Goal: Task Accomplishment & Management: Complete application form

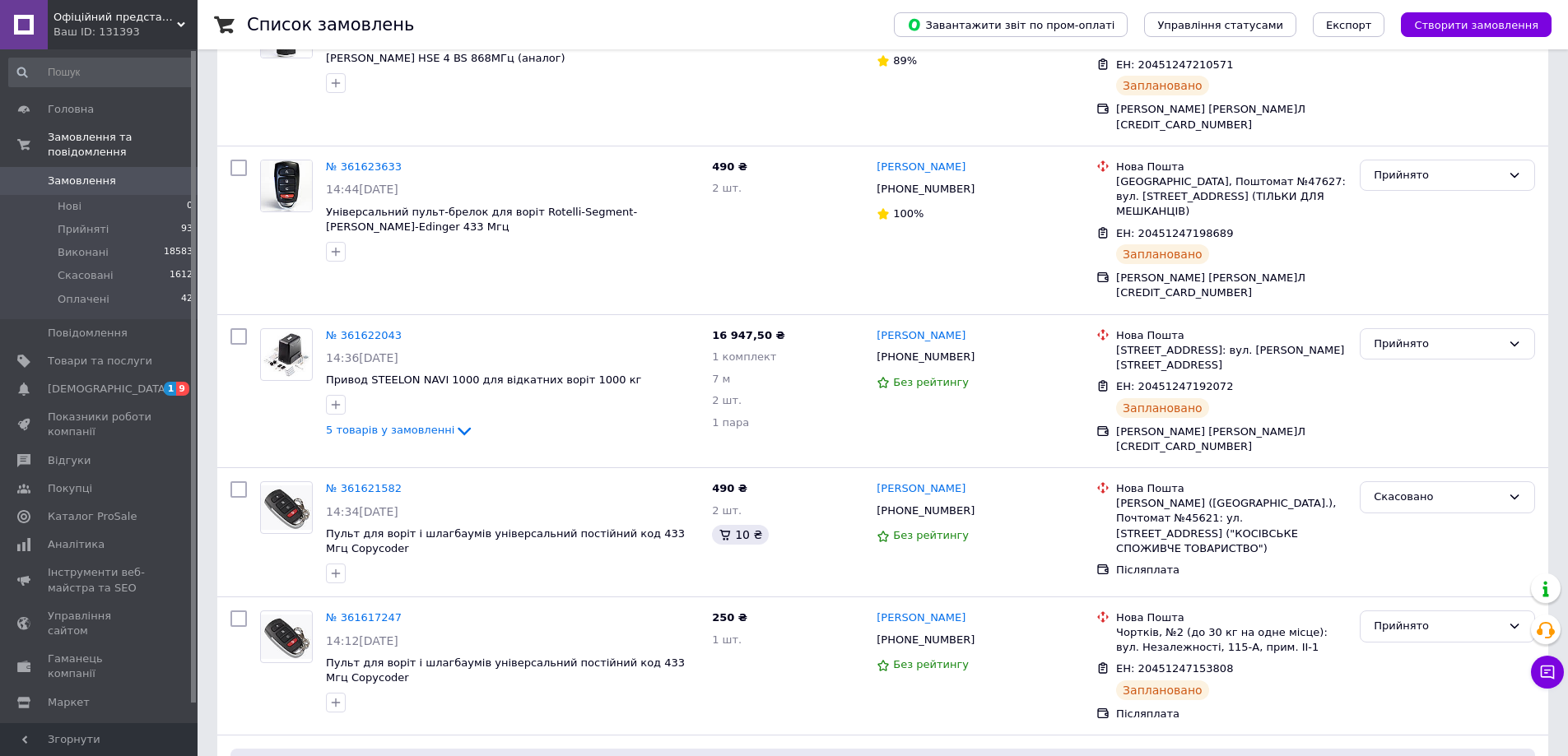
scroll to position [247, 0]
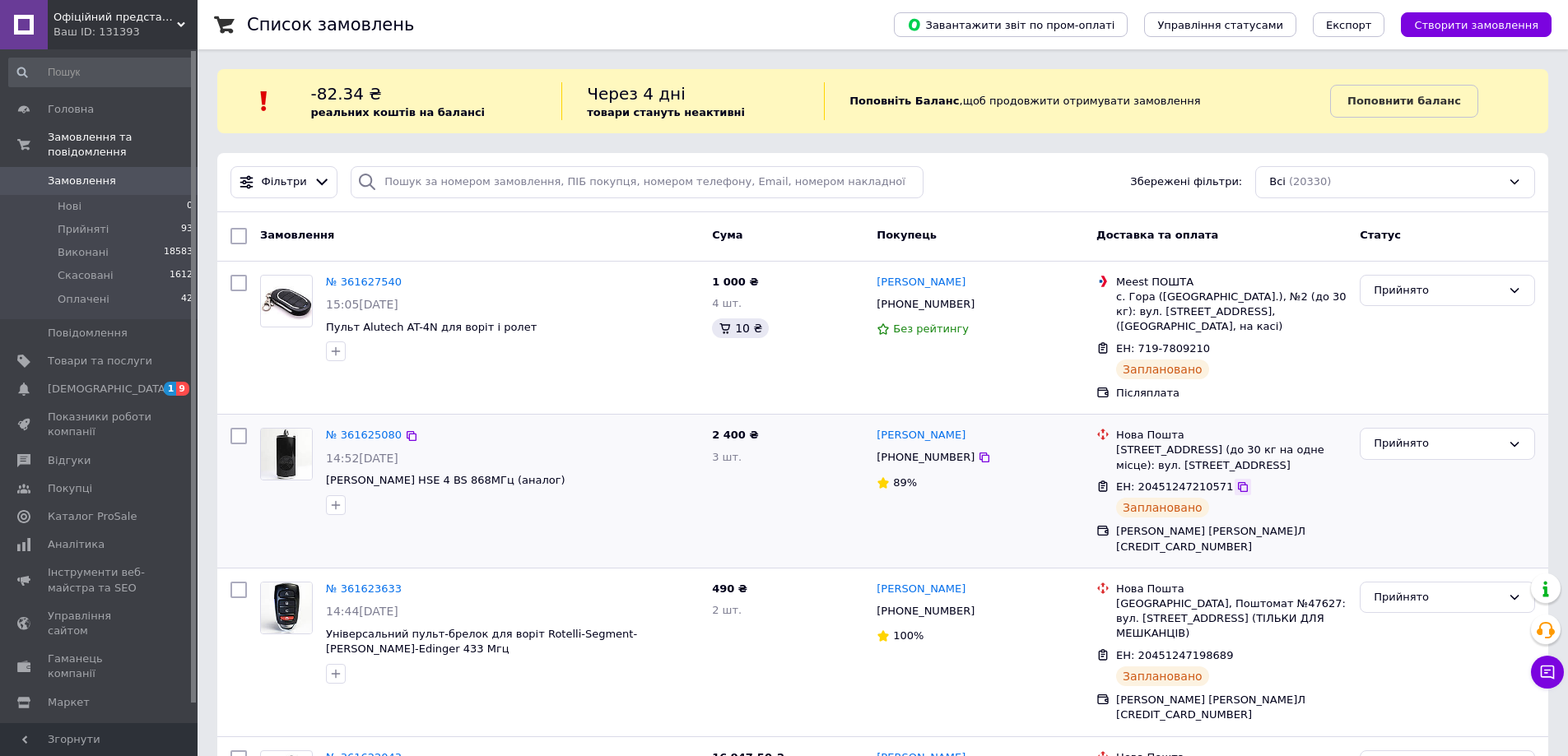
click at [1236, 481] on icon at bounding box center [1242, 487] width 13 height 13
click at [68, 173] on span "Замовлення" at bounding box center [81, 180] width 68 height 15
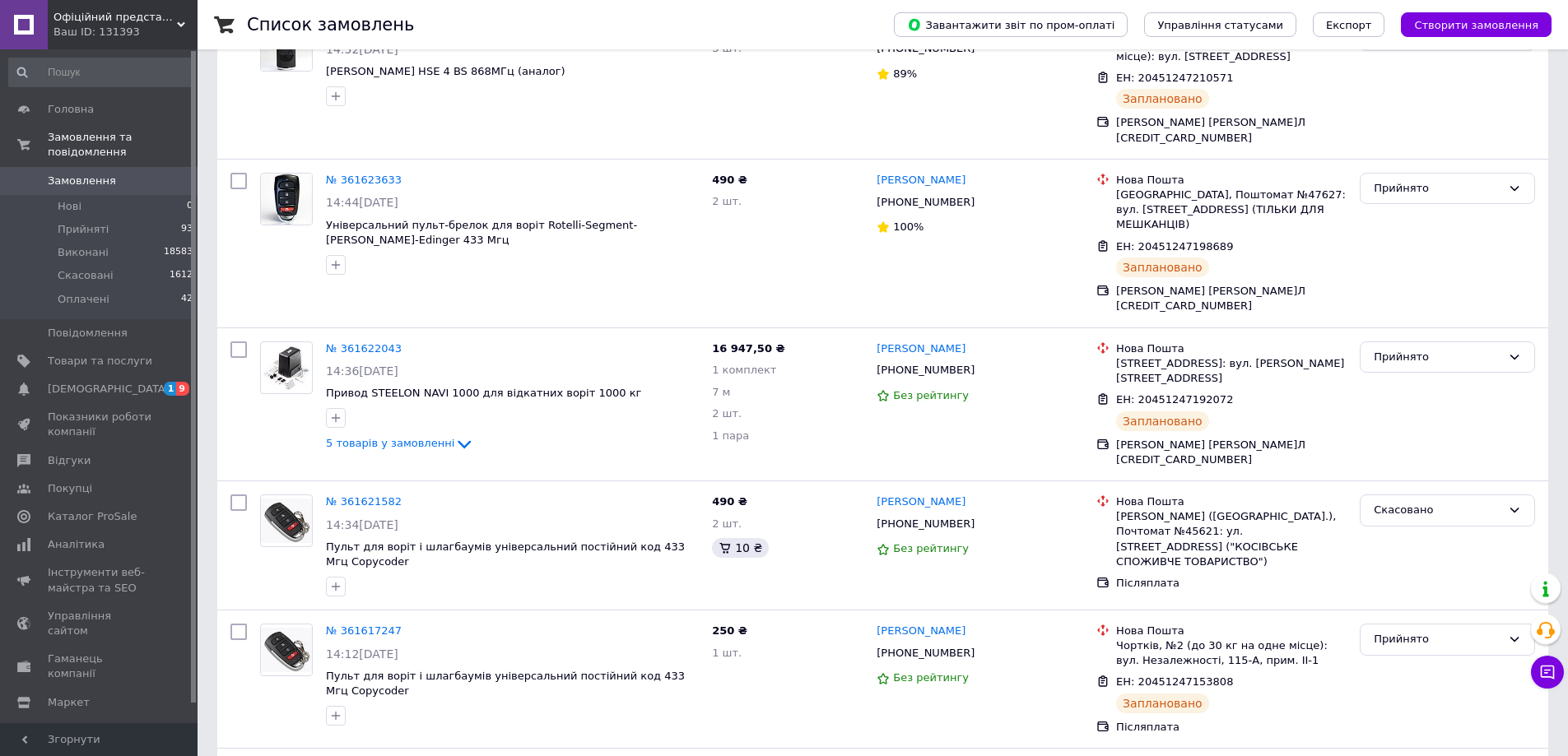
scroll to position [411, 0]
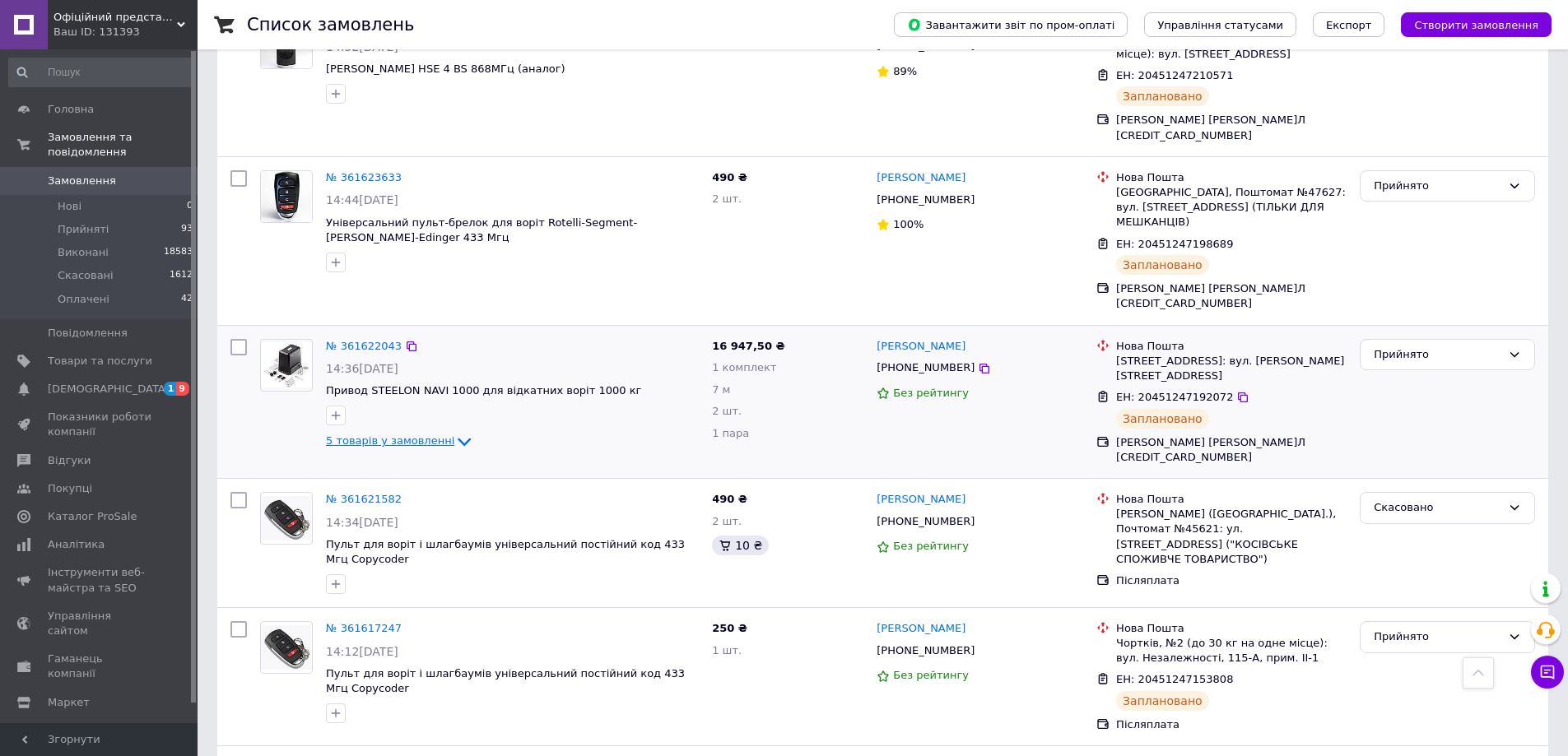
click at [454, 432] on icon at bounding box center [463, 442] width 20 height 20
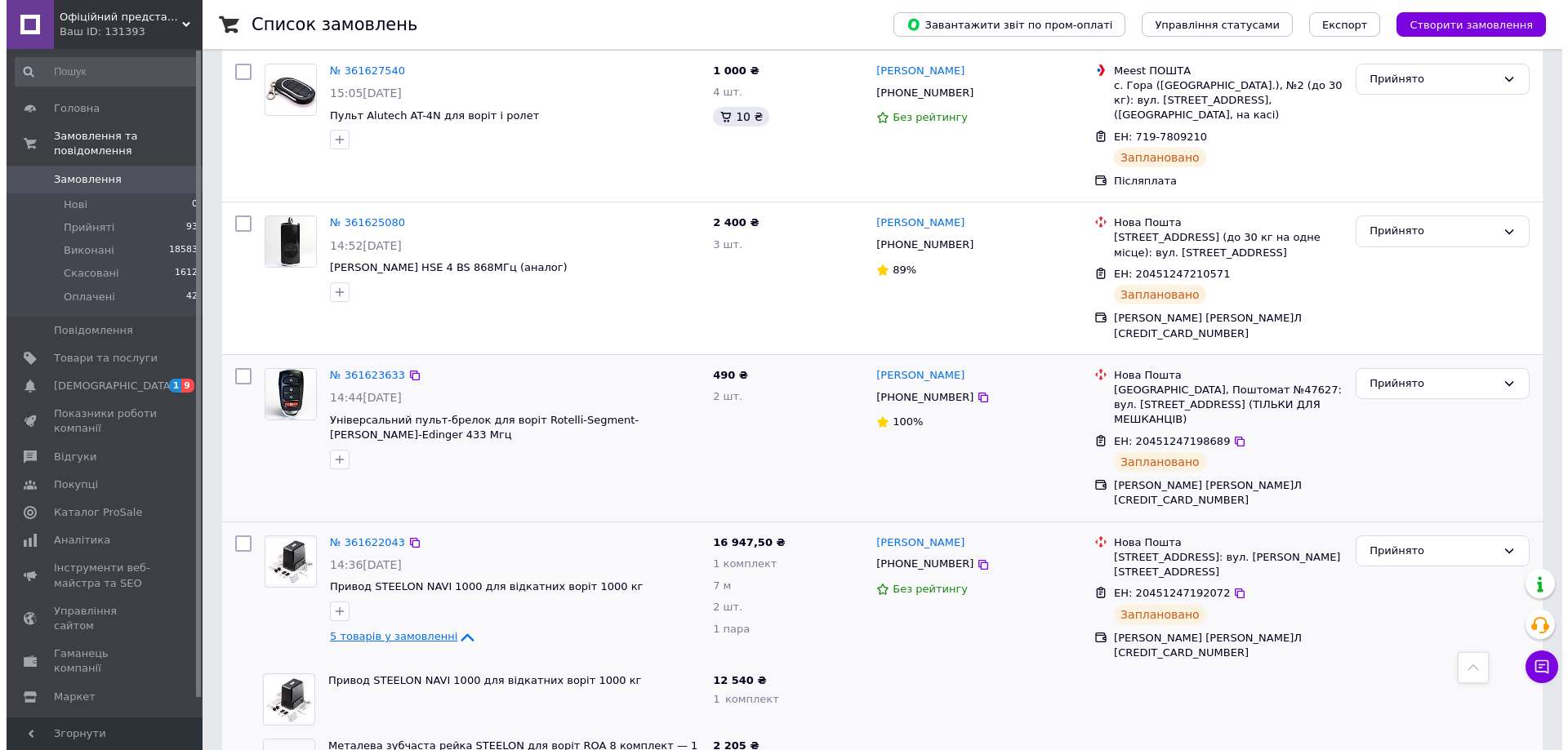
scroll to position [0, 0]
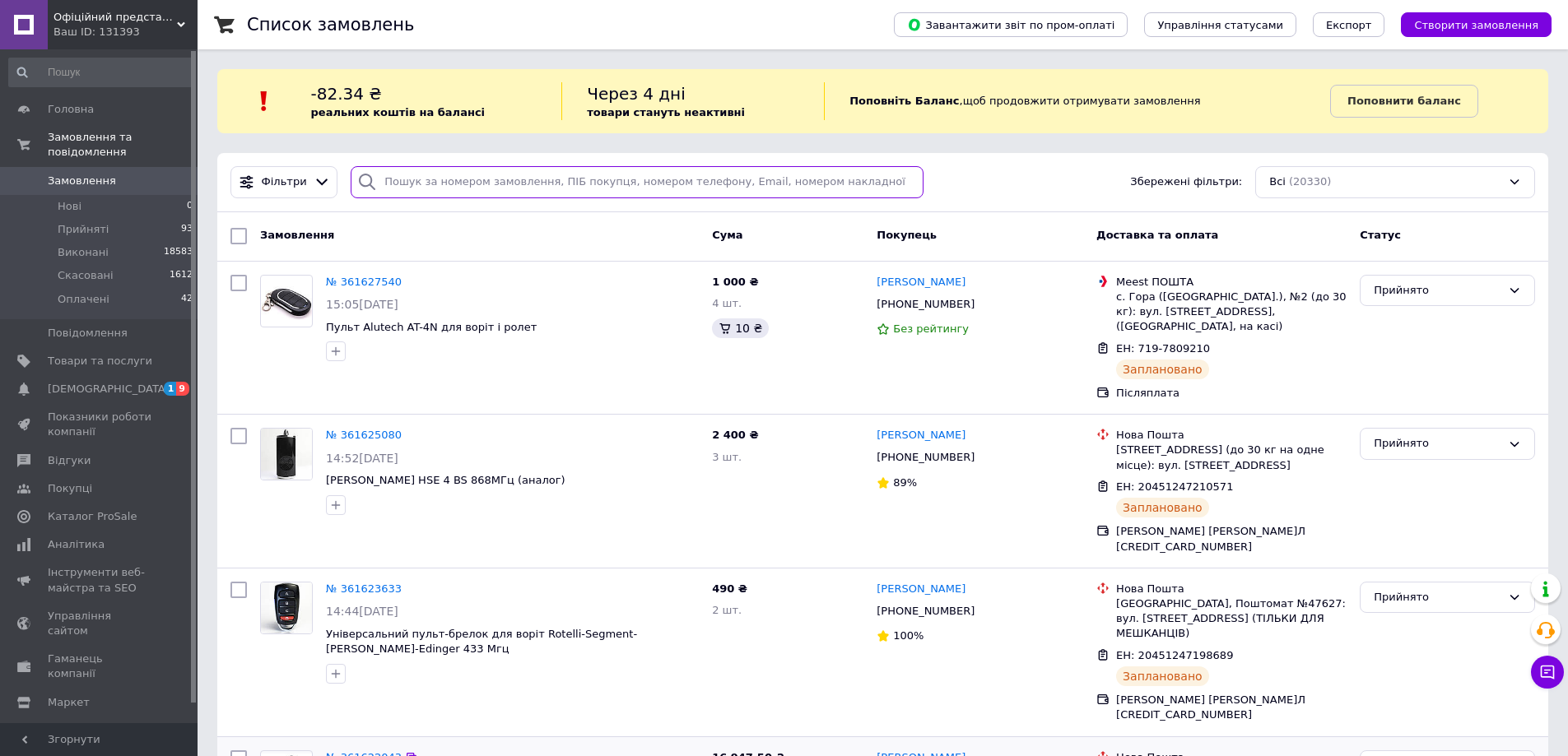
click at [467, 173] on input "search" at bounding box center [637, 182] width 573 height 32
paste input "0979379856"
type input "0979379856"
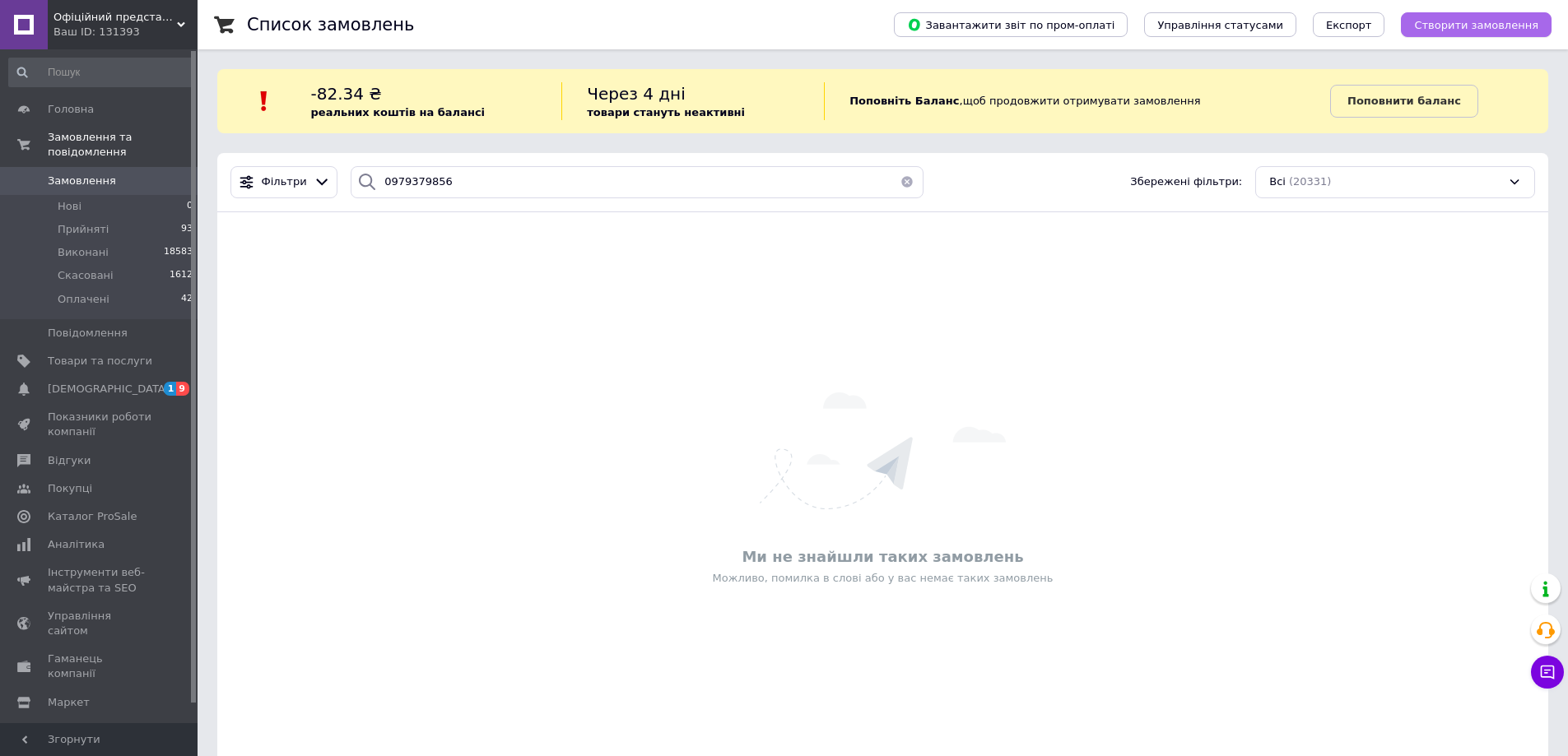
click at [1459, 15] on button "Створити замовлення" at bounding box center [1476, 24] width 151 height 24
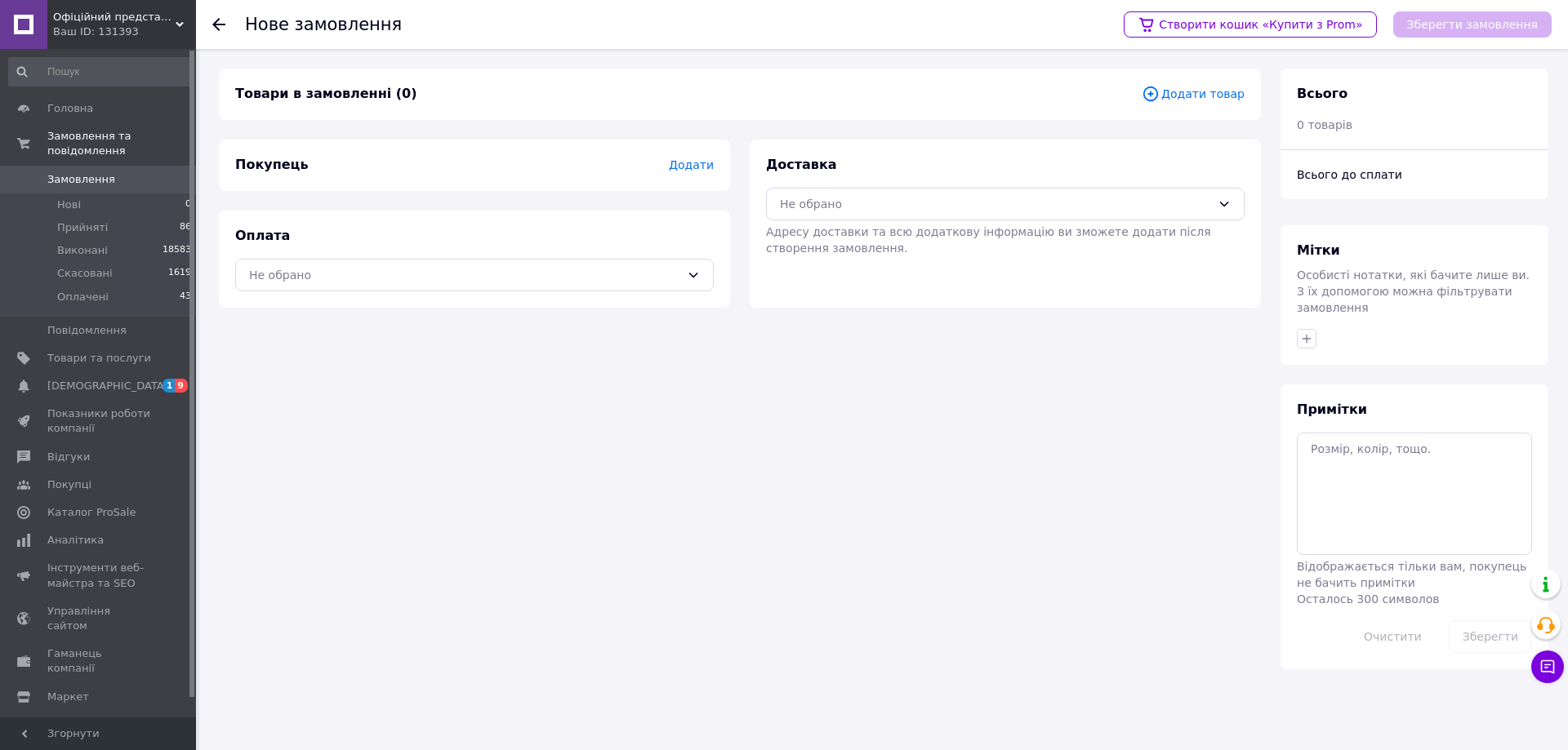
click at [699, 167] on span "Додати" at bounding box center [691, 164] width 45 height 13
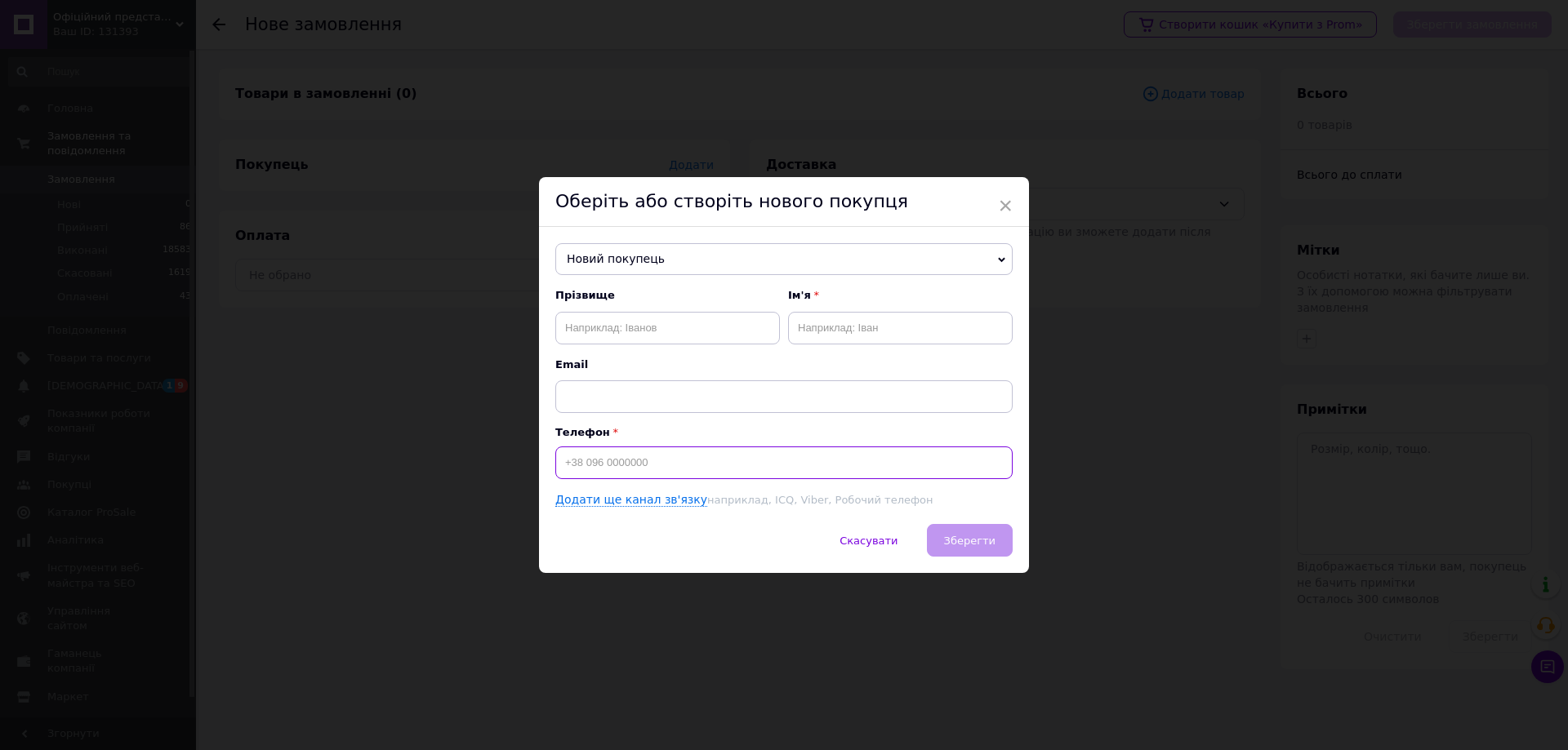
click at [683, 462] on input at bounding box center [784, 463] width 457 height 33
paste input "0979379856"
click at [564, 462] on input "0979379856" at bounding box center [784, 463] width 457 height 33
type input "+380979379856"
click at [580, 321] on input "text" at bounding box center [667, 328] width 224 height 33
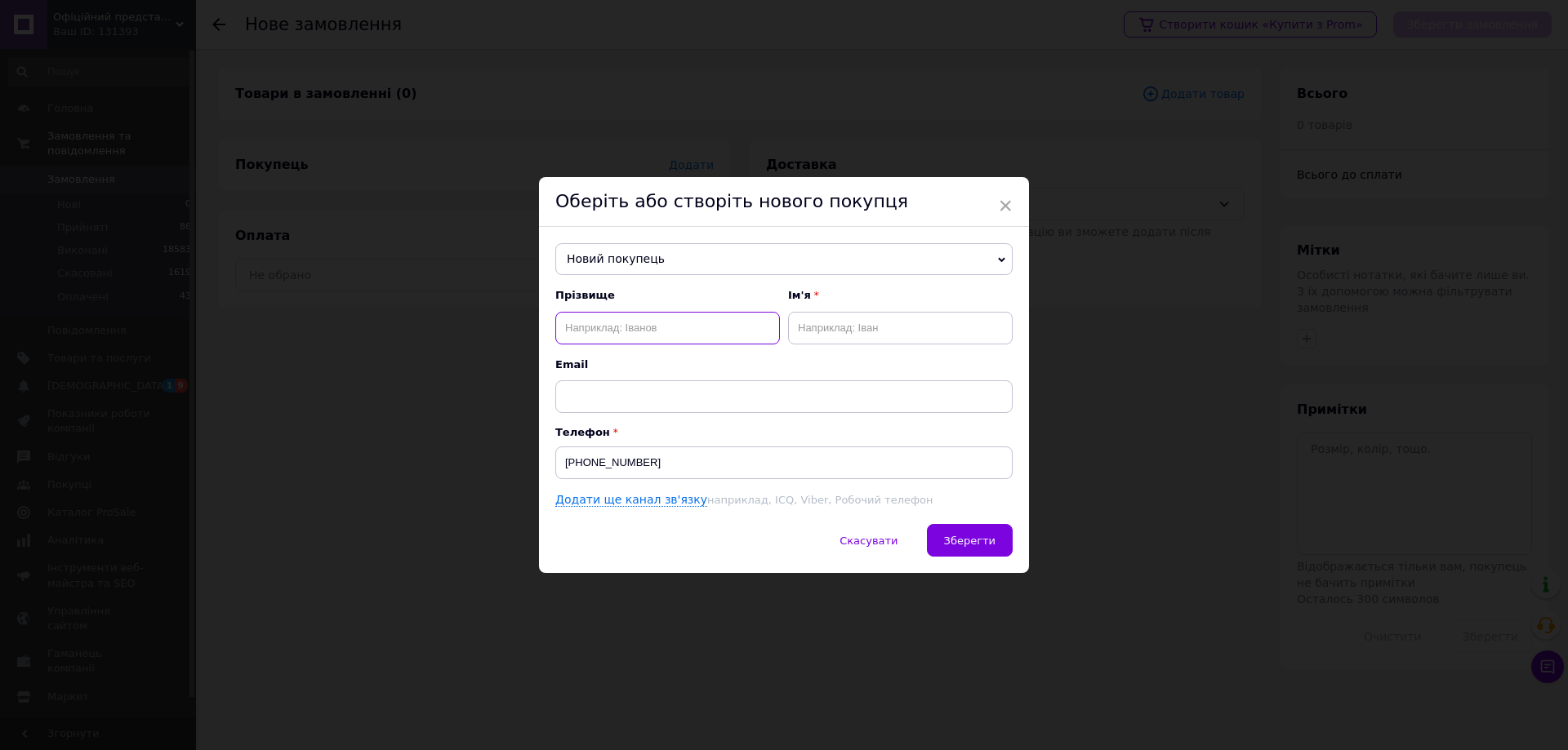
paste input "Поліщук Володимир"
type input "Поліщук Володимир"
click at [824, 321] on input "text" at bounding box center [900, 328] width 224 height 33
paste input "Поліщук Володимир"
click at [839, 325] on input "Поліщук Володимир" at bounding box center [900, 328] width 224 height 33
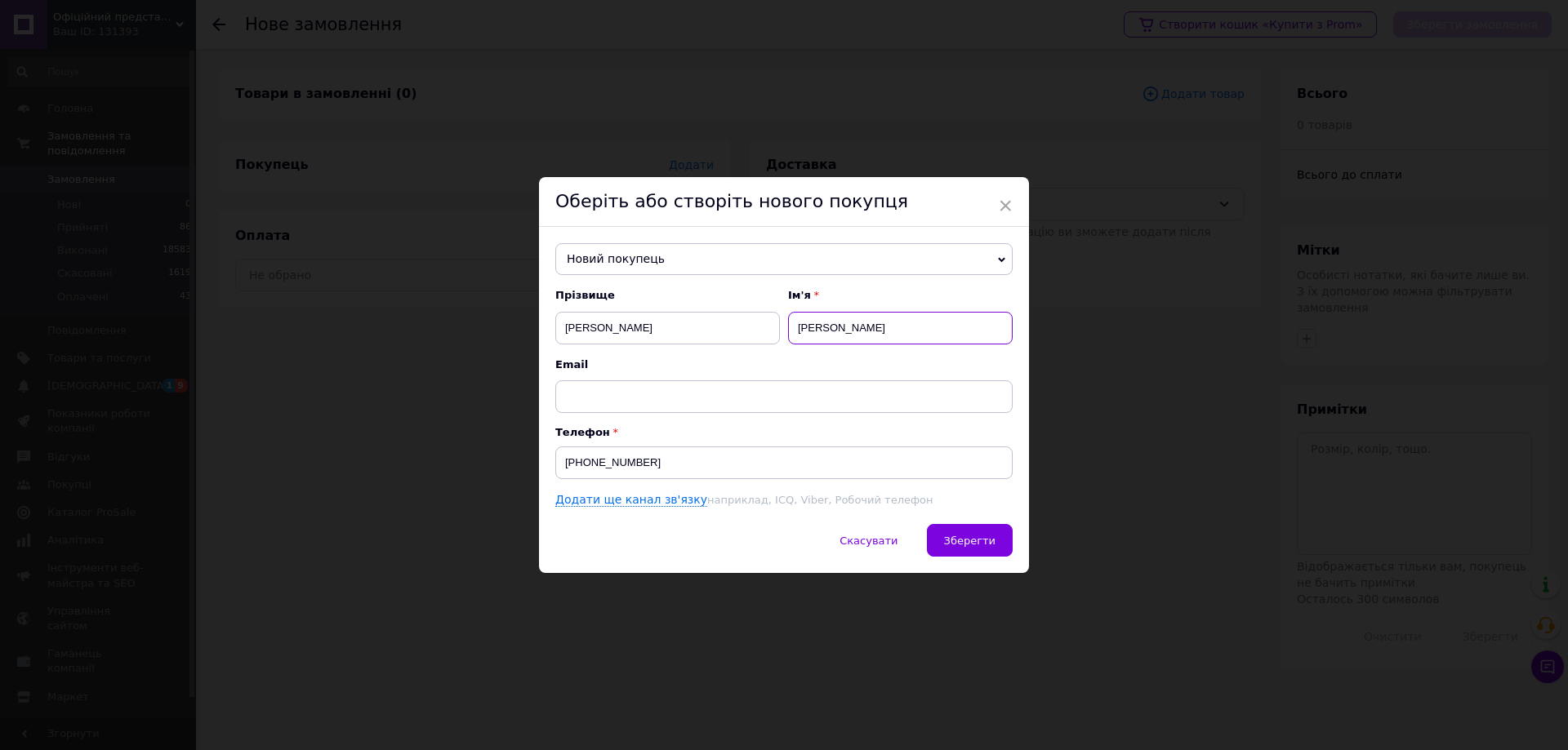
type input "Володимир"
click at [703, 334] on input "Поліщук Володимир" at bounding box center [667, 328] width 224 height 33
type input "Поліщук"
click at [991, 538] on span "Зберегти" at bounding box center [970, 540] width 52 height 12
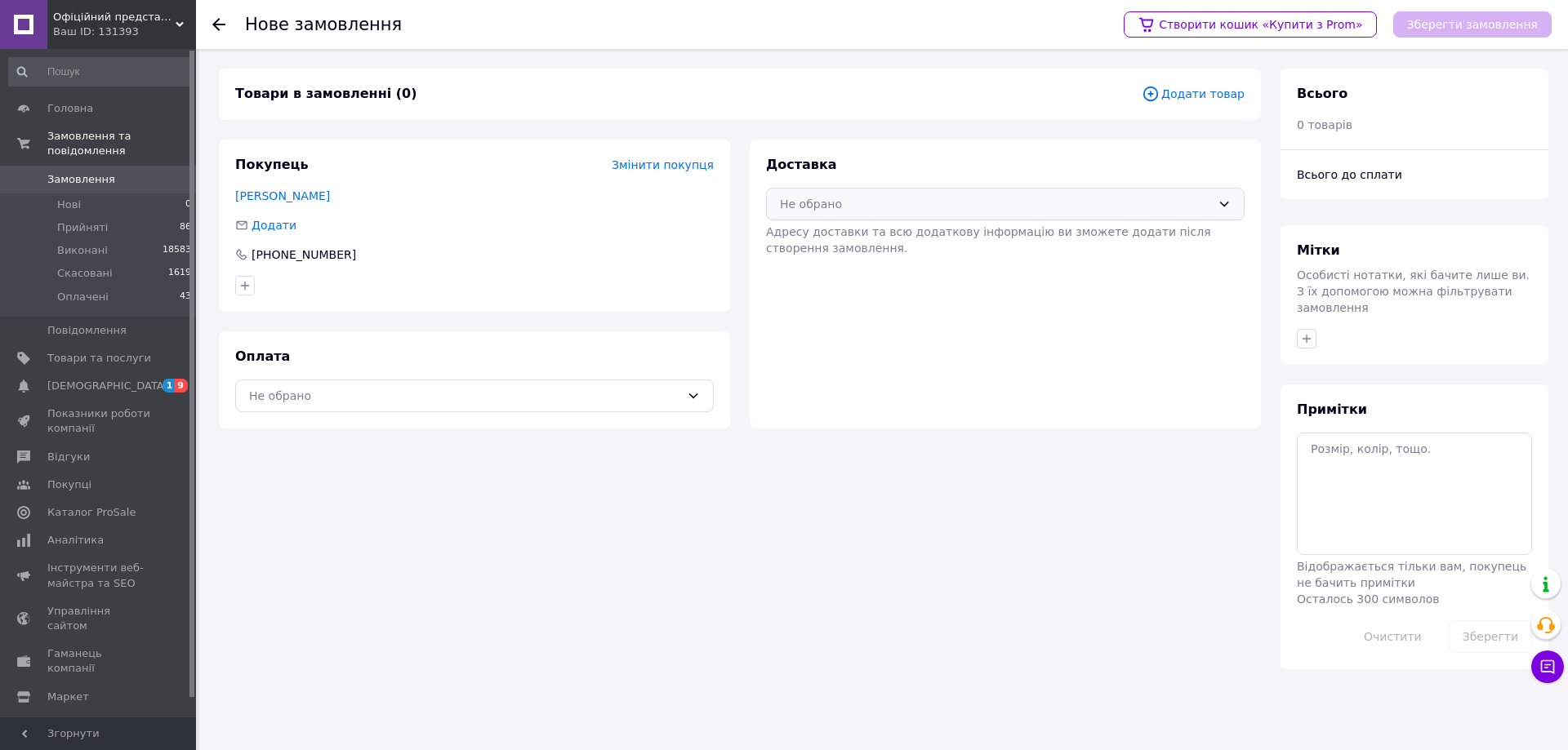
click at [892, 199] on div "Не обрано" at bounding box center [995, 204] width 432 height 18
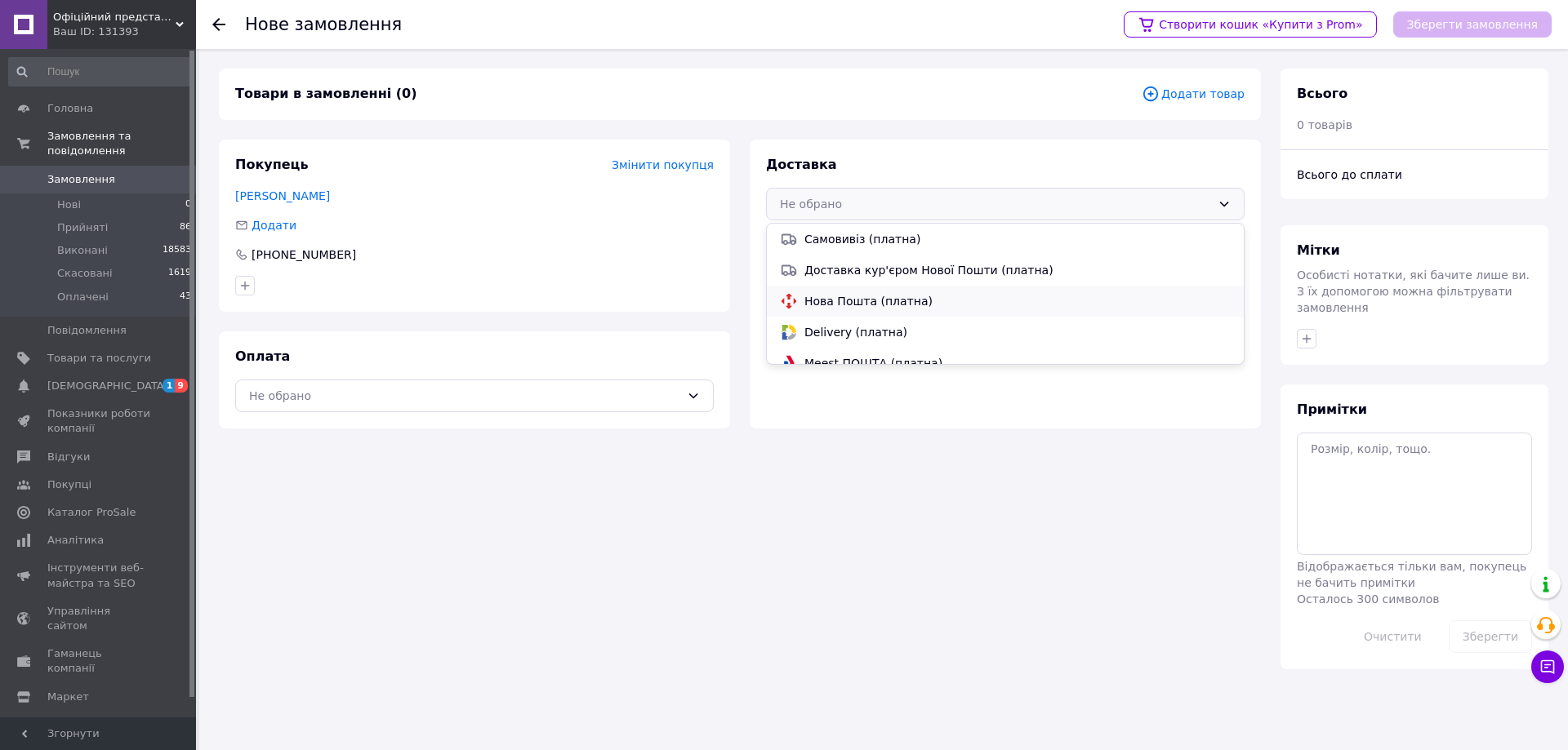
click at [887, 302] on span "Нова Пошта (платна)" at bounding box center [1018, 301] width 426 height 16
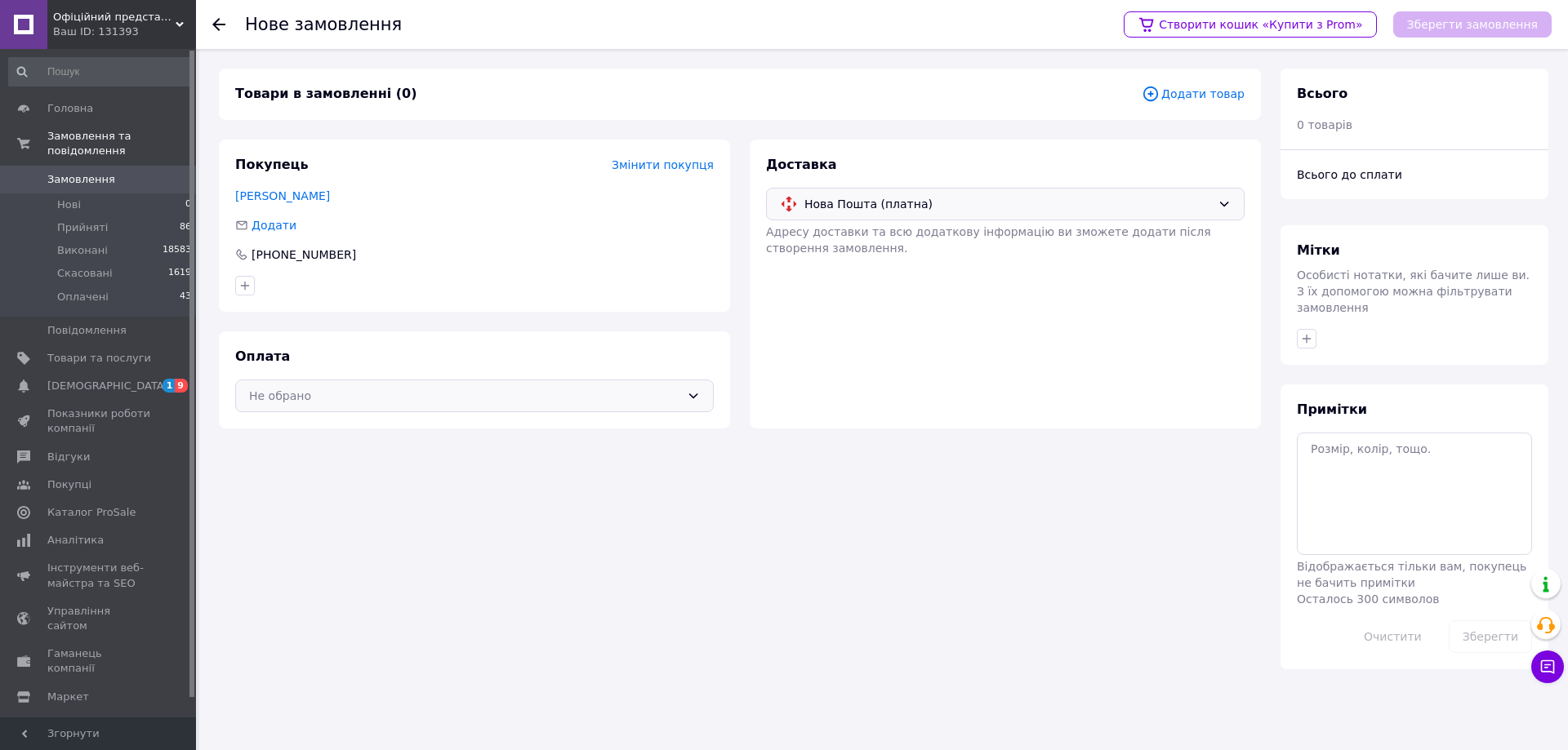
click at [483, 403] on div "Не обрано" at bounding box center [465, 395] width 432 height 18
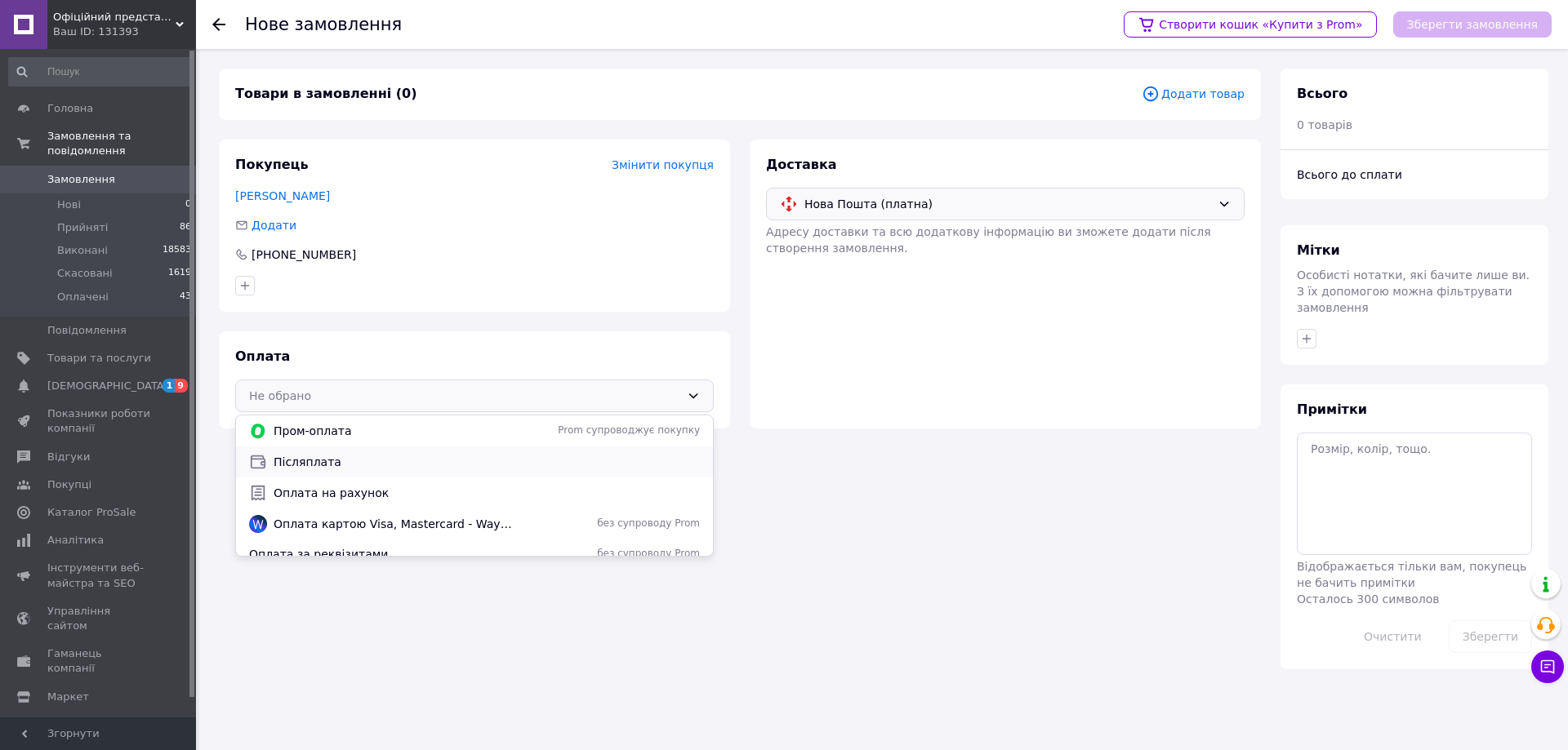
click at [469, 458] on span "Післяплата" at bounding box center [487, 461] width 426 height 16
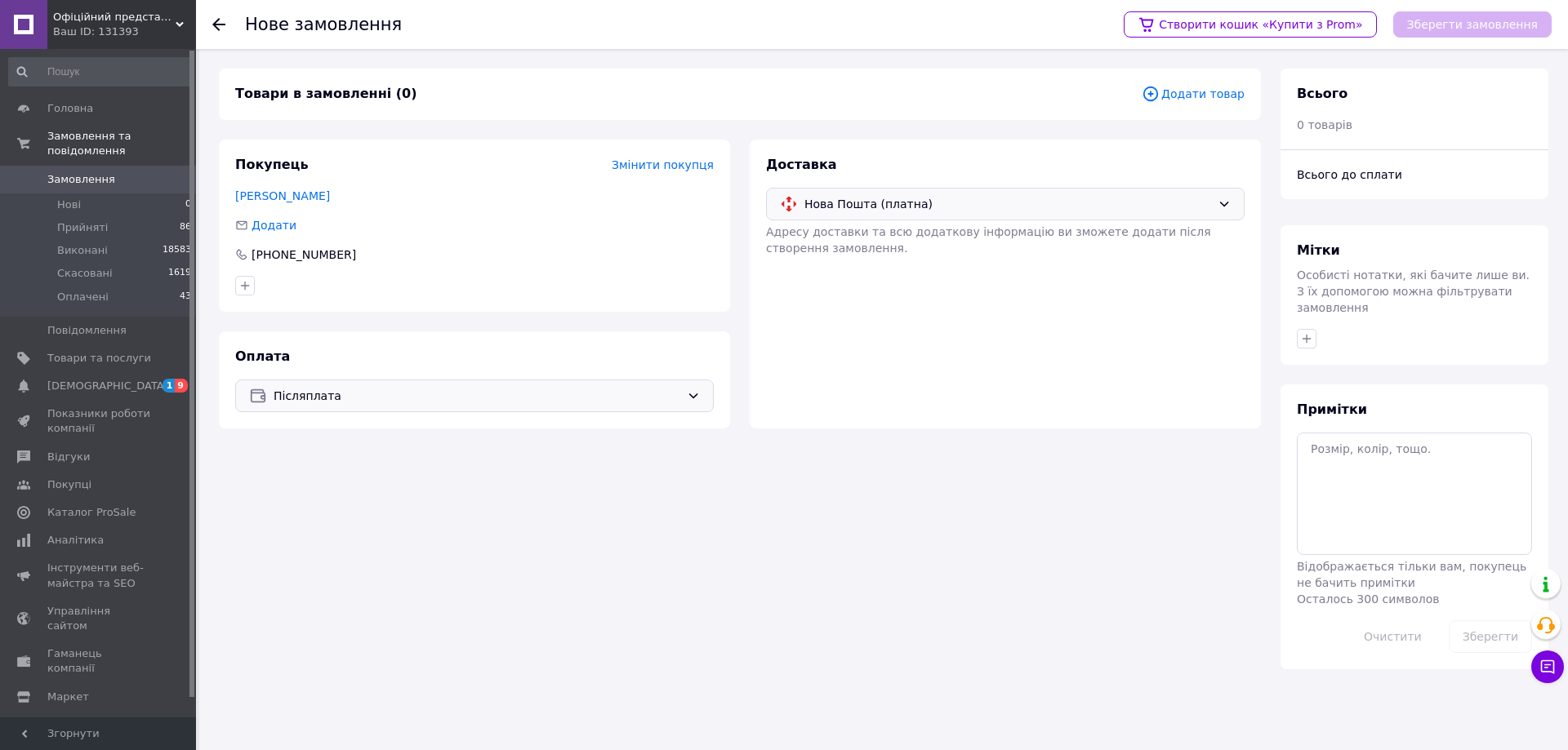
click at [1180, 88] on span "Додати товар" at bounding box center [1193, 94] width 103 height 18
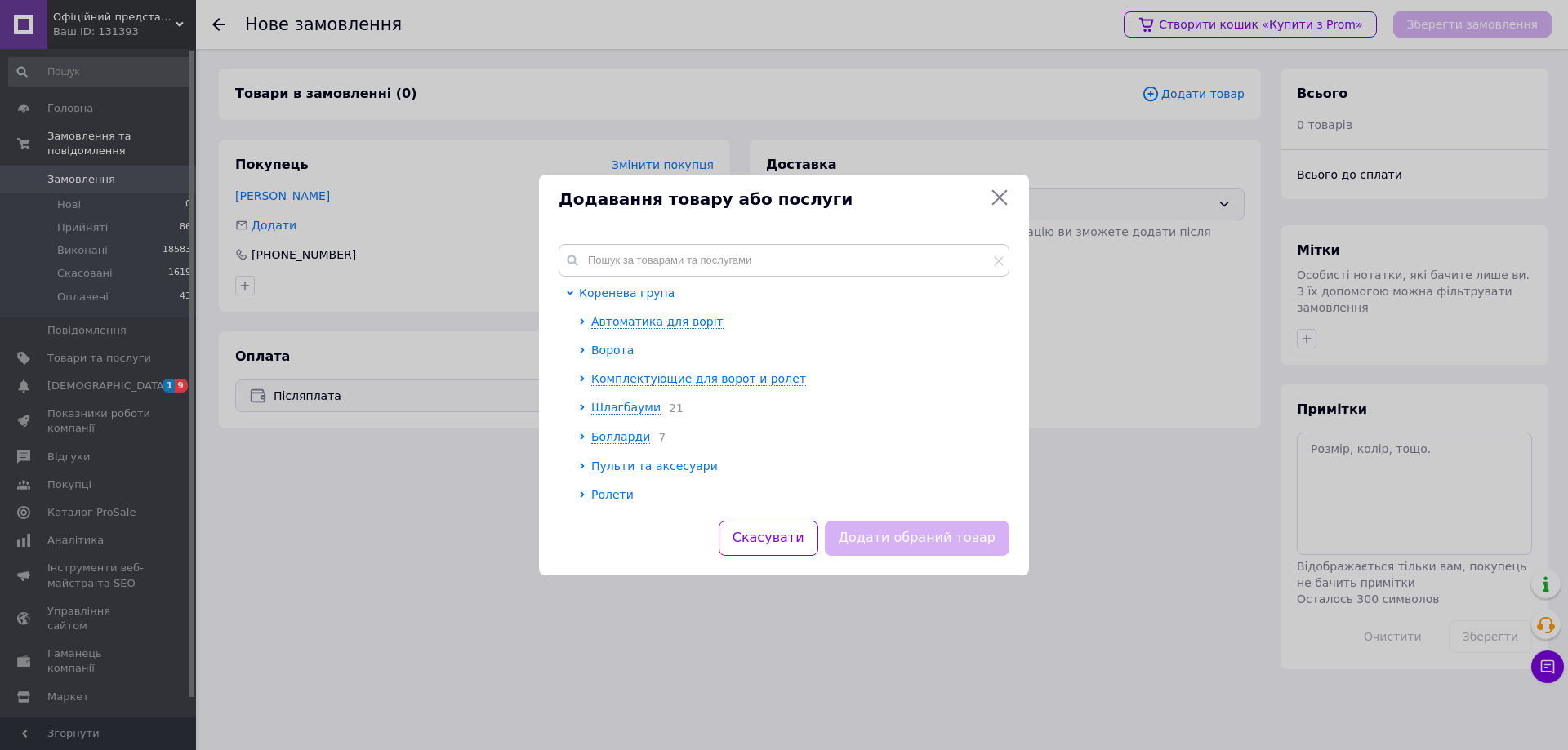
click at [1008, 198] on icon at bounding box center [999, 197] width 20 height 20
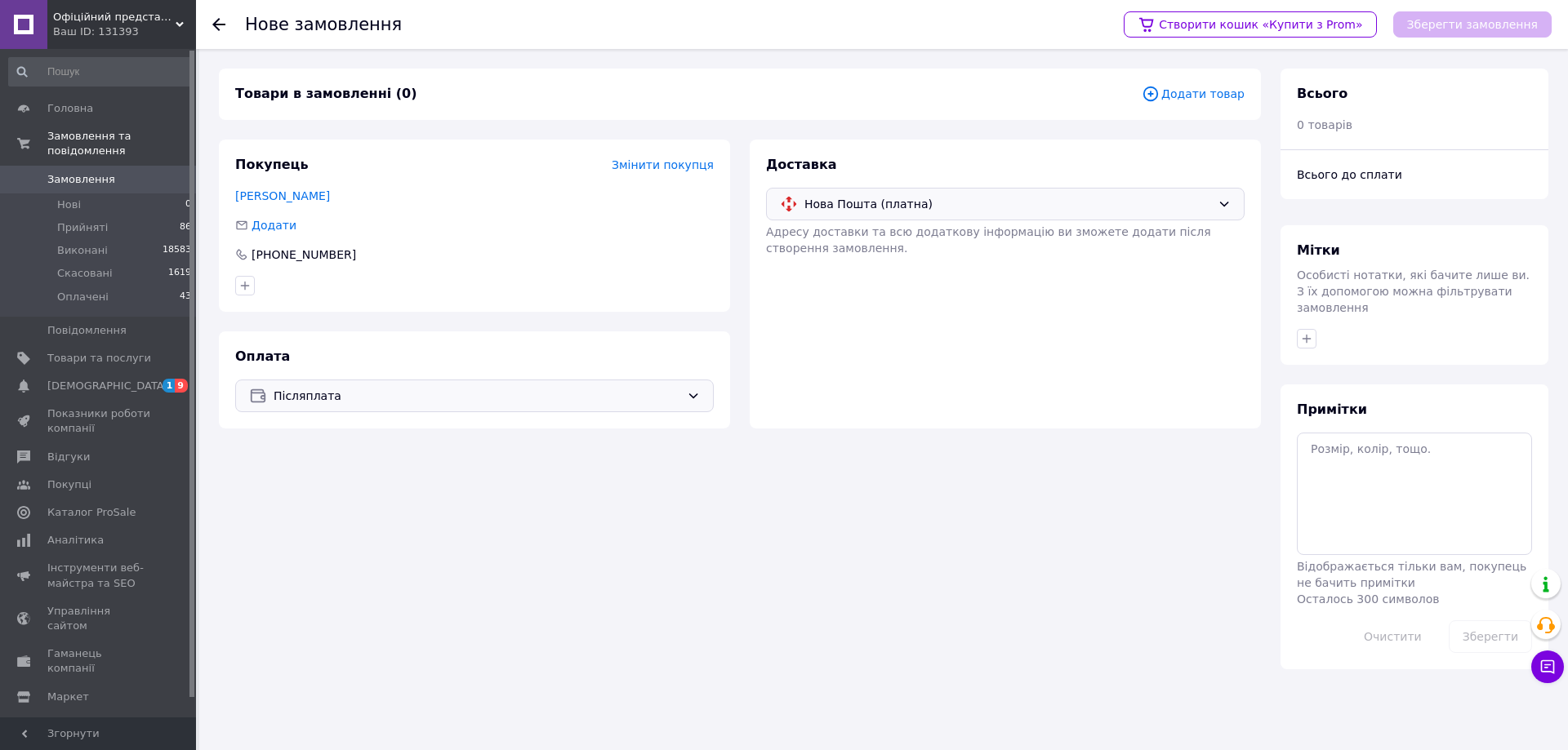
click at [1187, 88] on span "Додати товар" at bounding box center [1193, 94] width 103 height 18
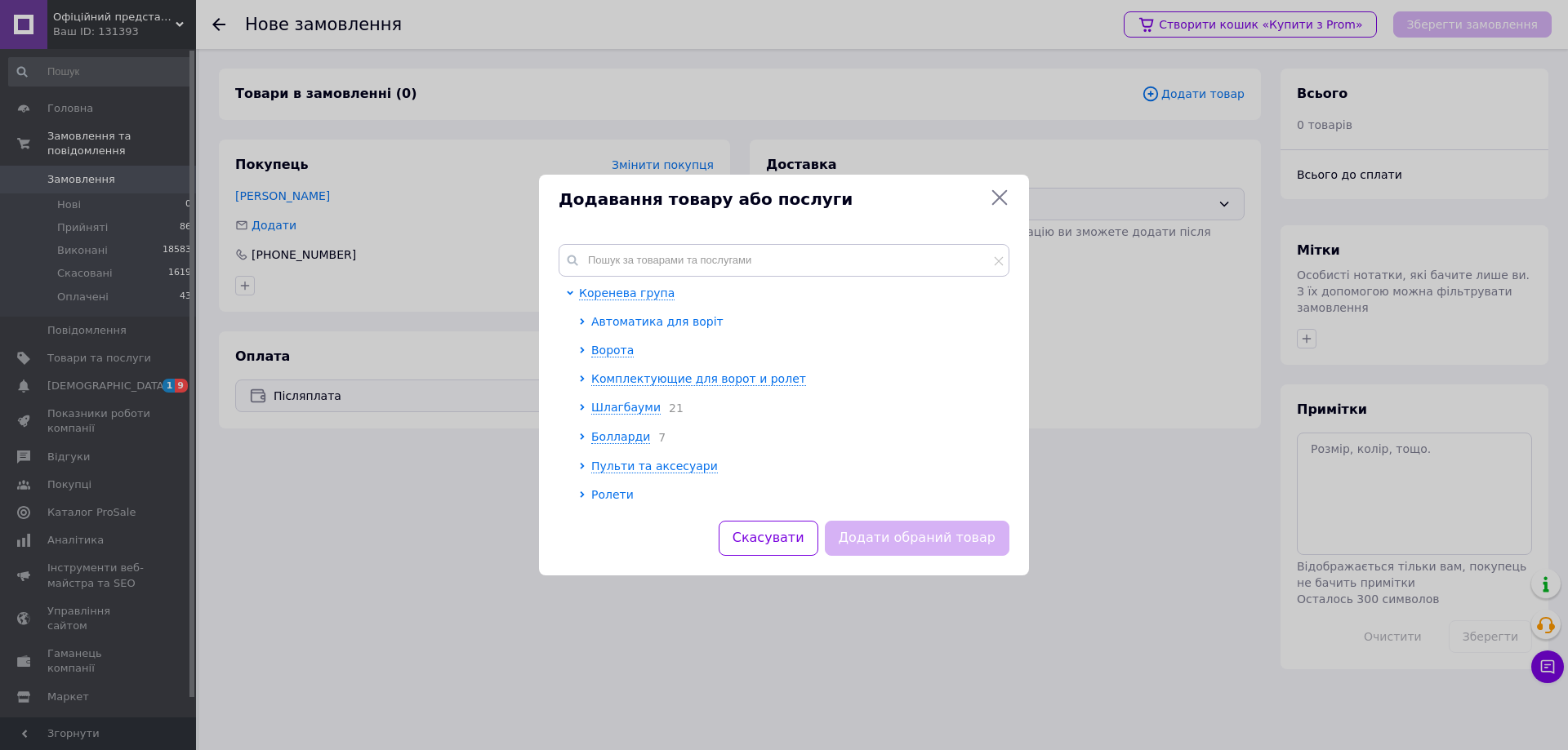
click at [643, 322] on span "Автоматика для воріт" at bounding box center [658, 321] width 132 height 13
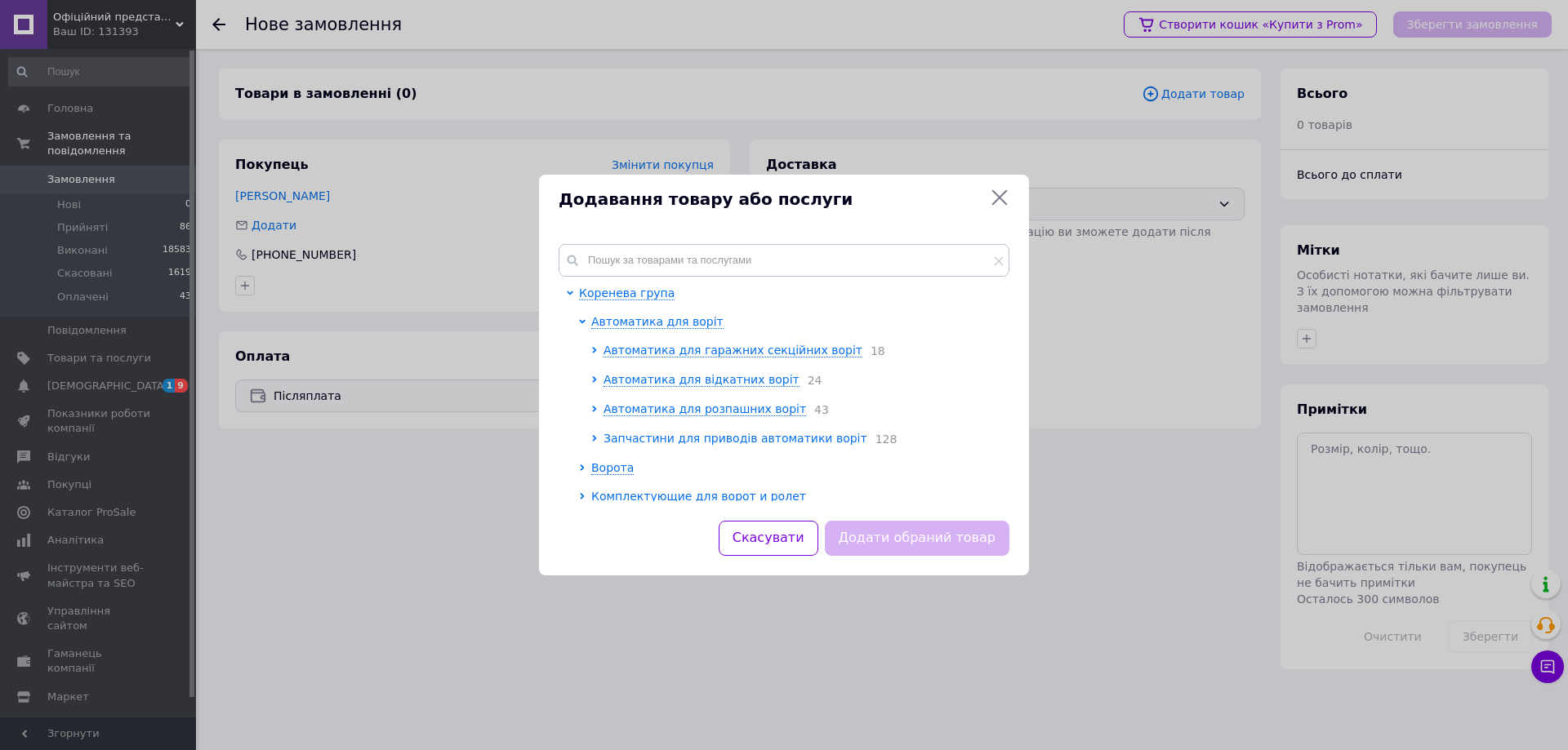
click at [637, 436] on span "Запчастини для приводів автоматики воріт" at bounding box center [735, 438] width 264 height 13
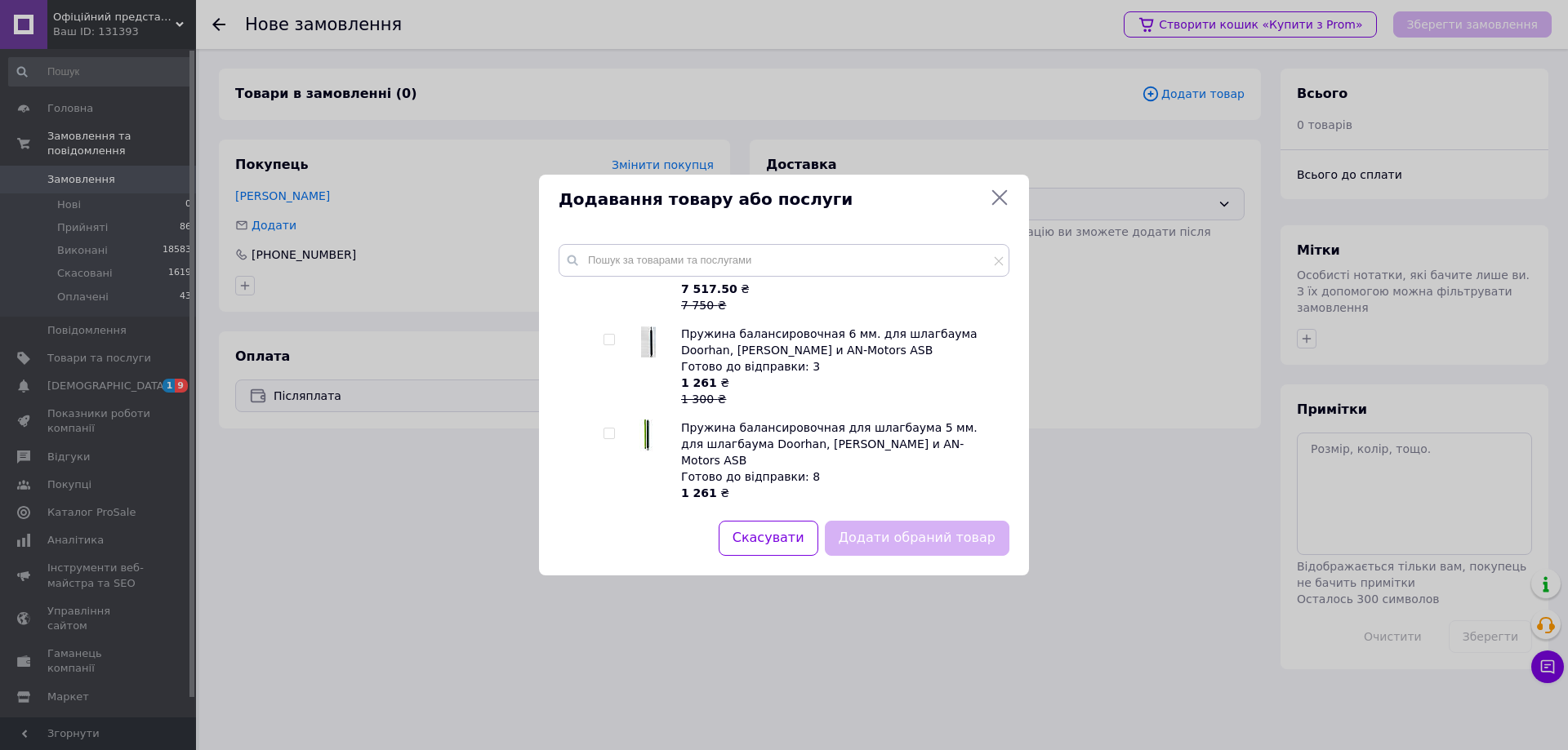
scroll to position [9511, 0]
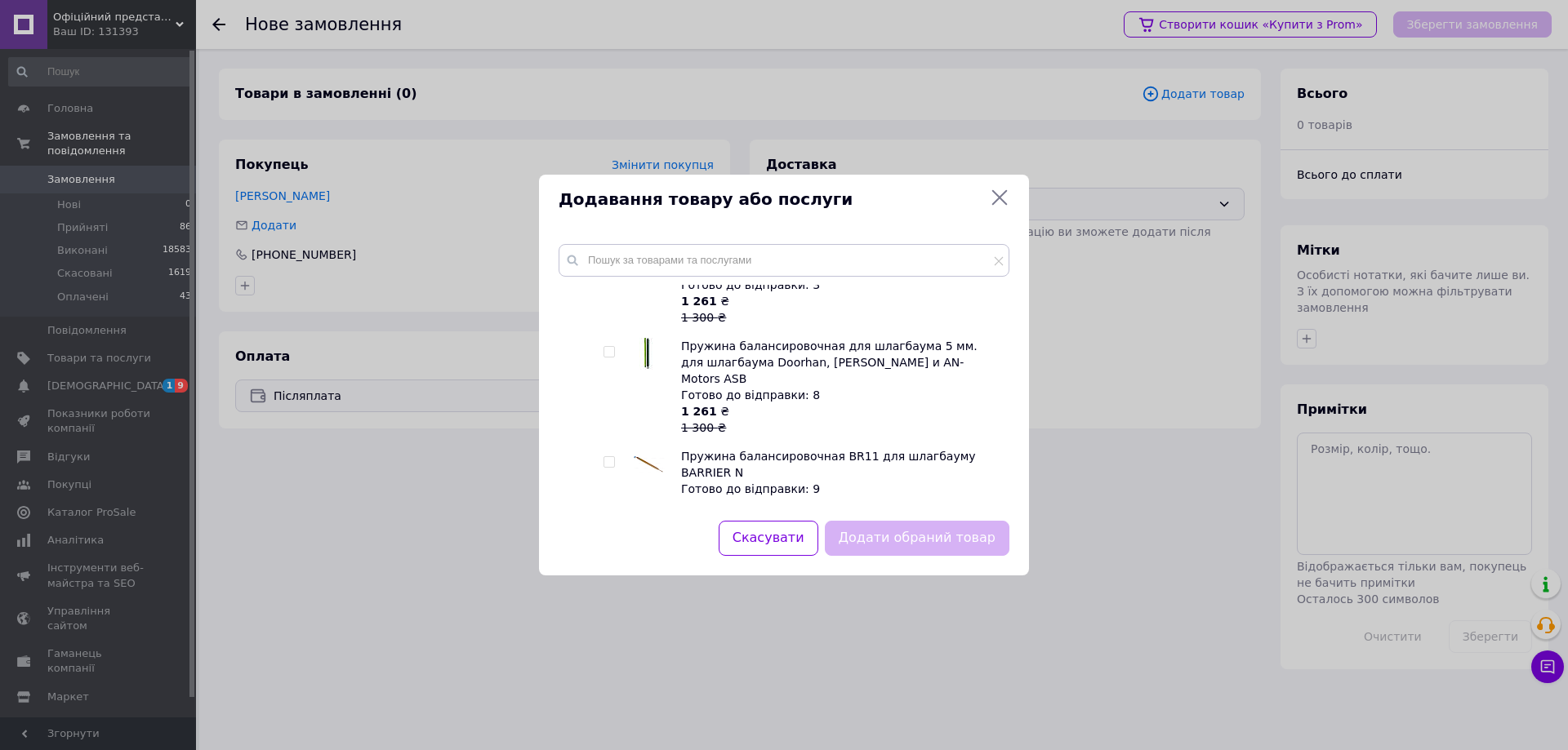
click at [612, 644] on input "checkbox" at bounding box center [609, 649] width 10 height 10
checkbox input "true"
click at [868, 543] on button "Додати обраний товар" at bounding box center [916, 538] width 185 height 35
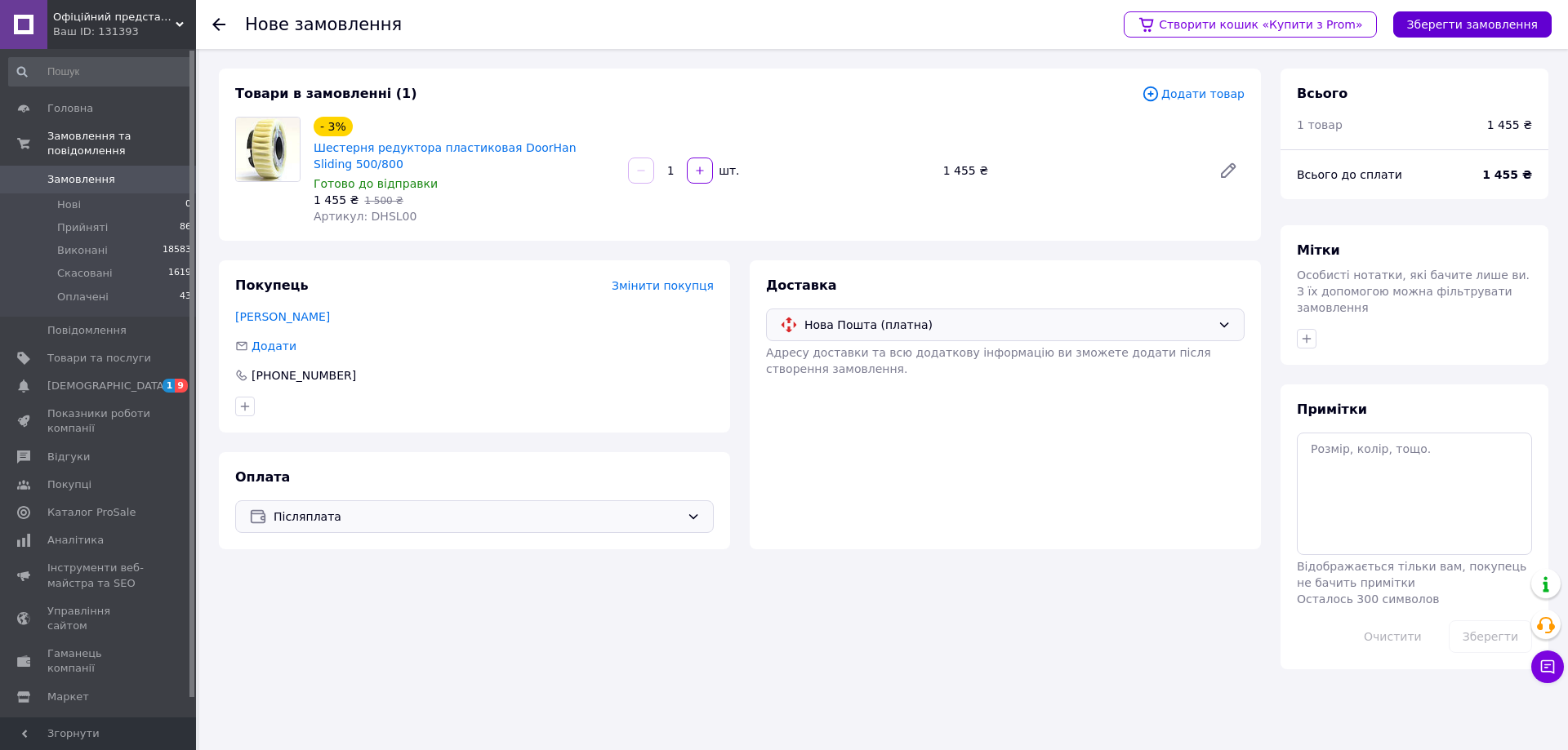
click at [1457, 21] on button "Зберегти замовлення" at bounding box center [1473, 24] width 158 height 26
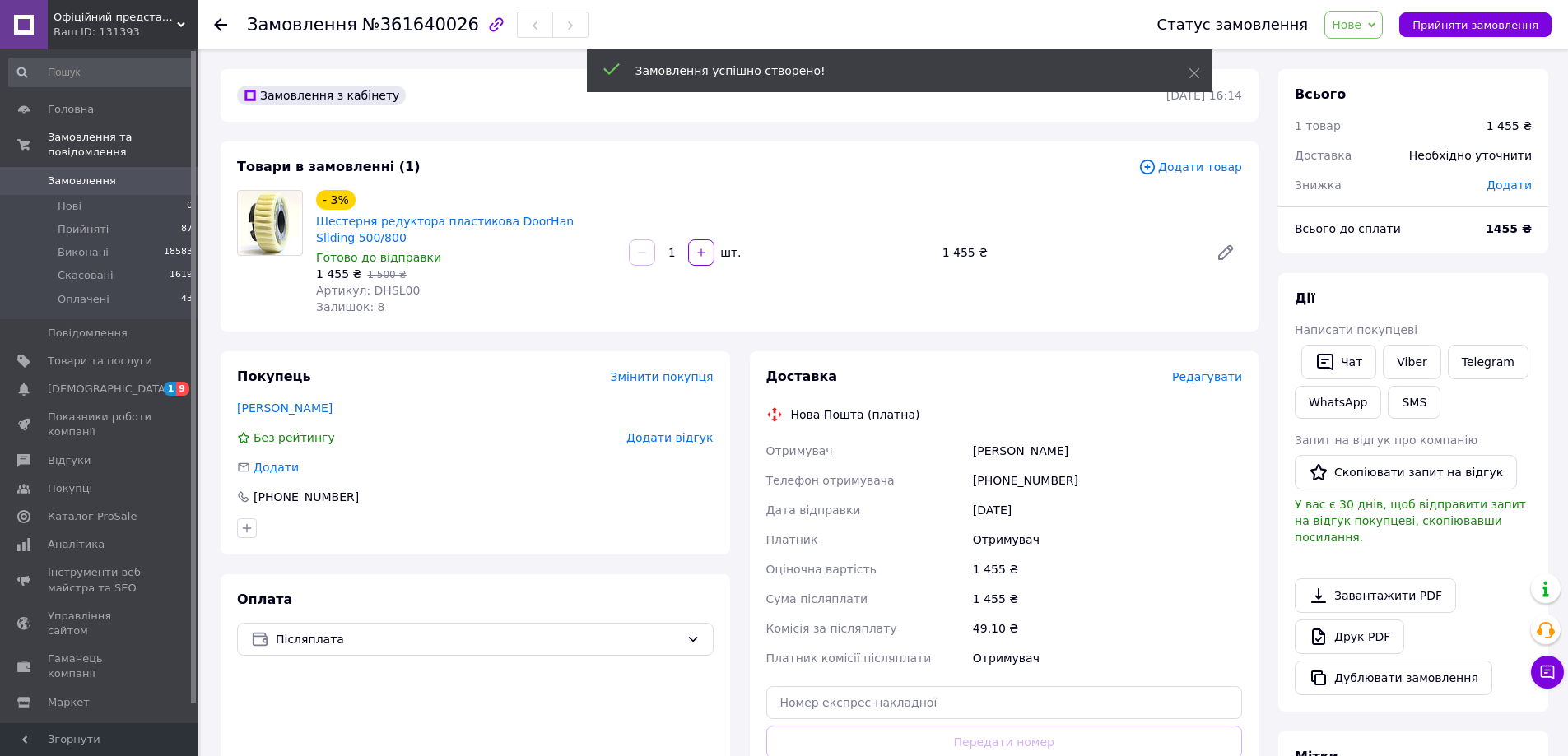
click at [1193, 374] on span "Редагувати" at bounding box center [1207, 376] width 70 height 13
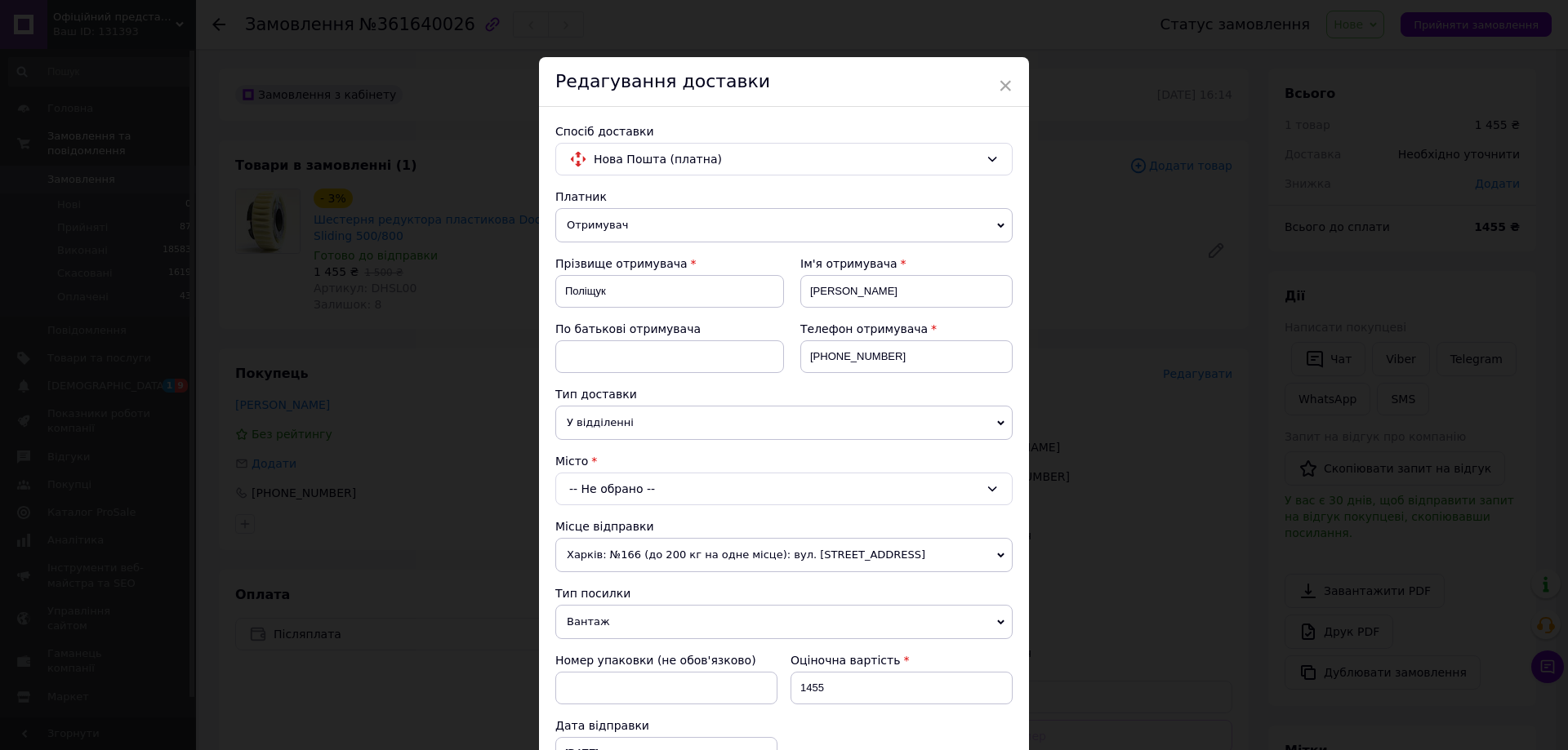
click at [649, 485] on div "-- Не обрано --" at bounding box center [784, 489] width 457 height 33
type input "Рожище"
click at [650, 563] on li "Рожище" at bounding box center [784, 558] width 456 height 26
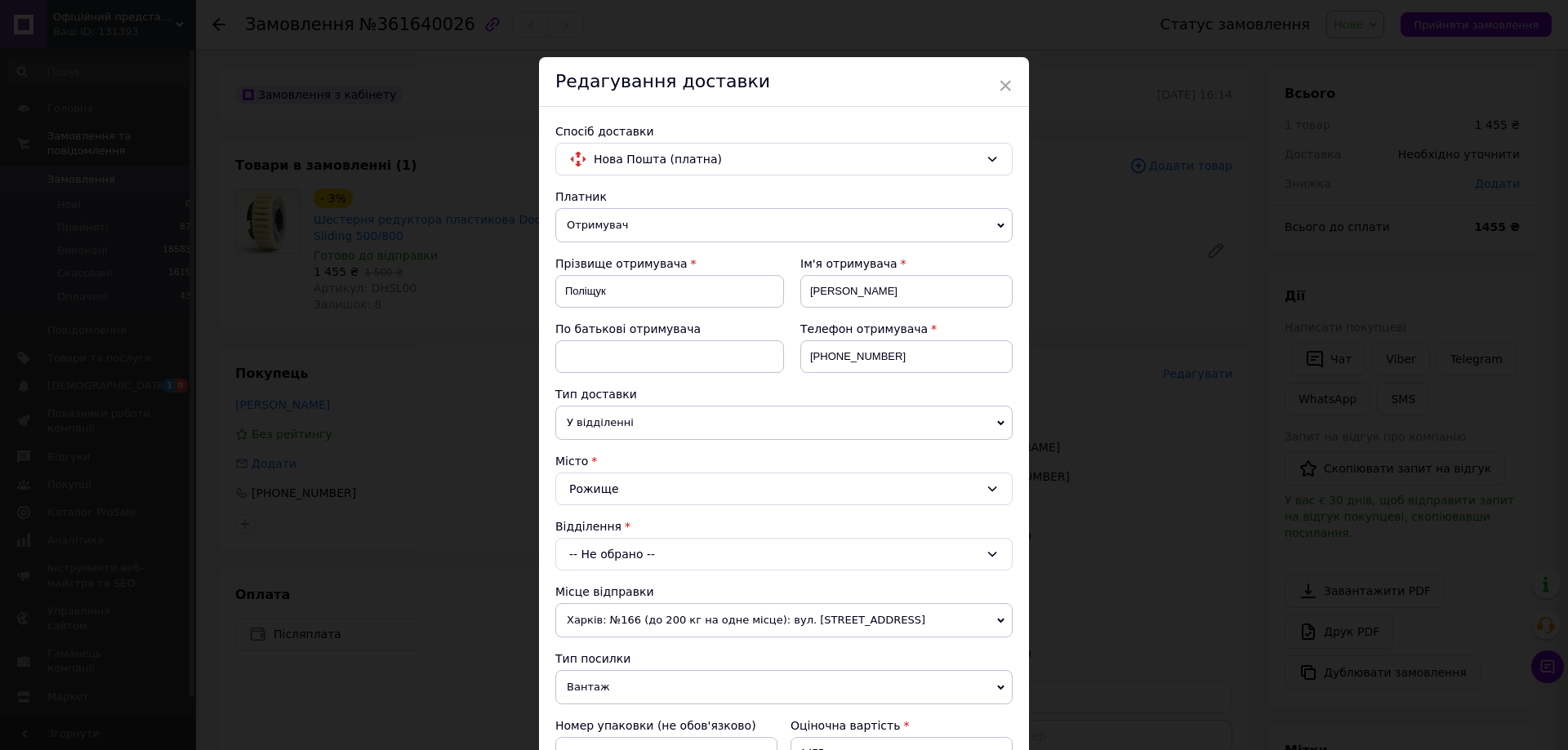
click at [649, 554] on div "-- Не обрано --" at bounding box center [784, 554] width 457 height 33
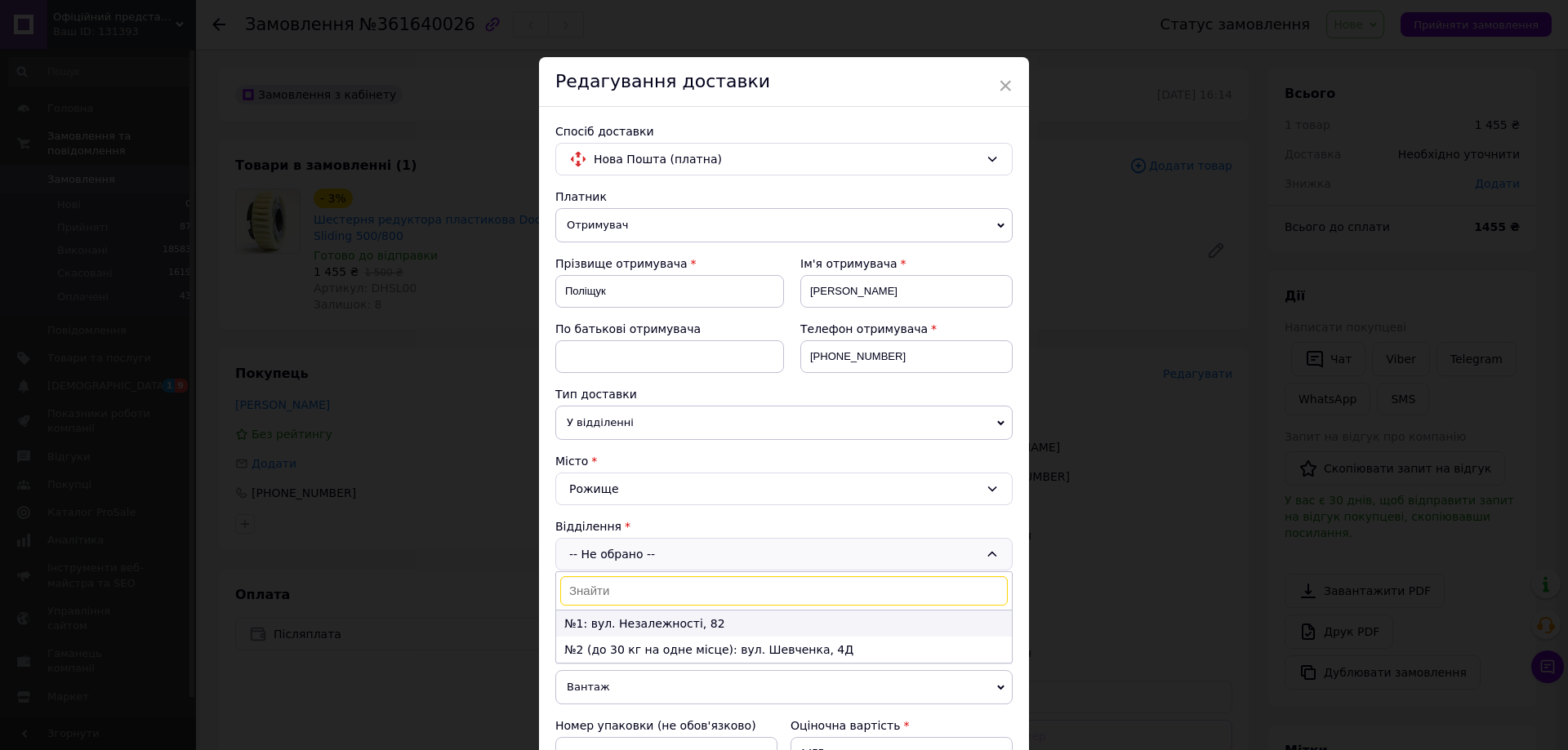
click at [646, 619] on li "№1: вул. Незалежності, 82" at bounding box center [784, 624] width 456 height 26
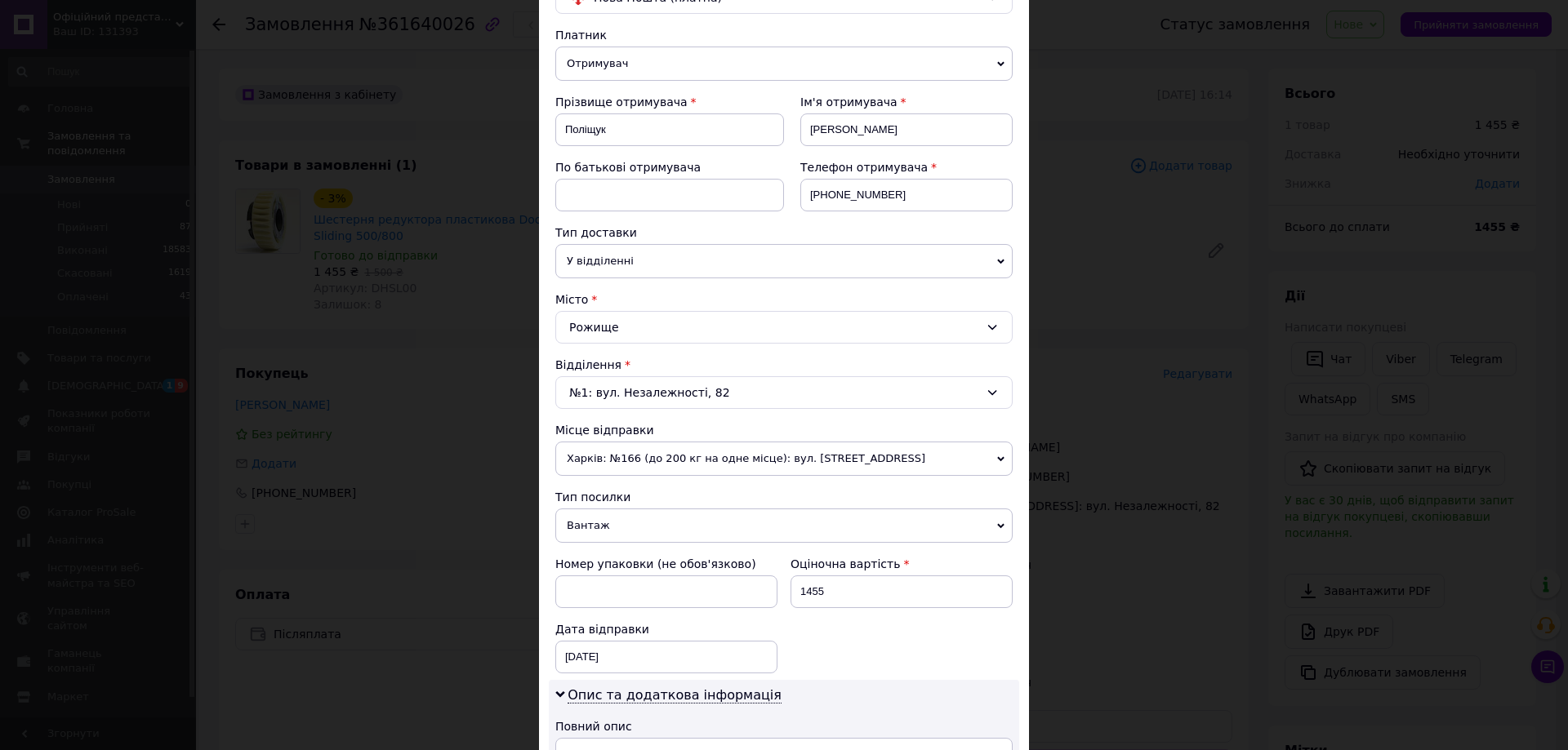
scroll to position [163, 0]
click at [657, 527] on span "Вантаж" at bounding box center [784, 524] width 457 height 34
click at [657, 558] on li "Документи" at bounding box center [784, 556] width 457 height 24
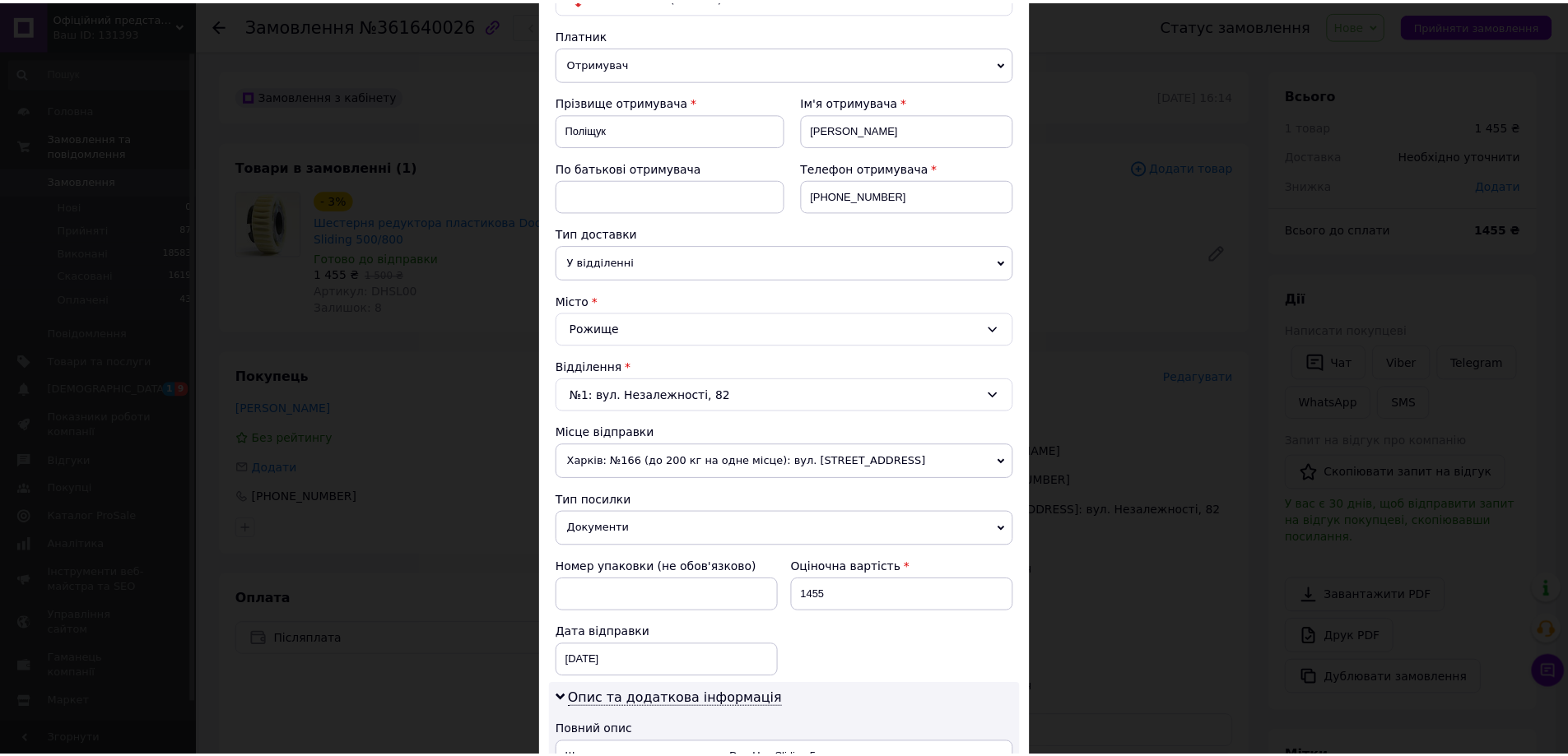
scroll to position [658, 0]
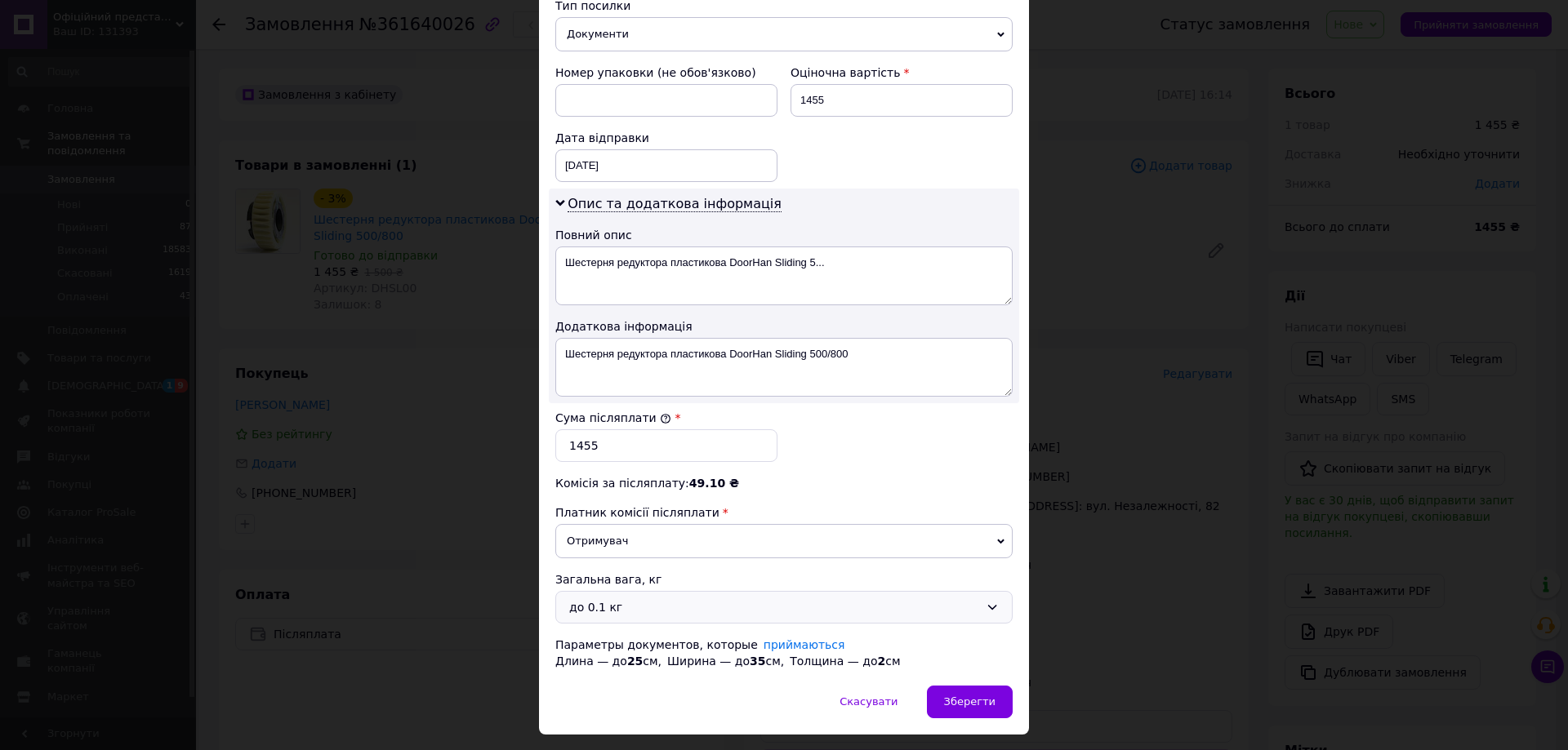
click at [652, 607] on div "до 0.1 кг" at bounding box center [774, 607] width 410 height 18
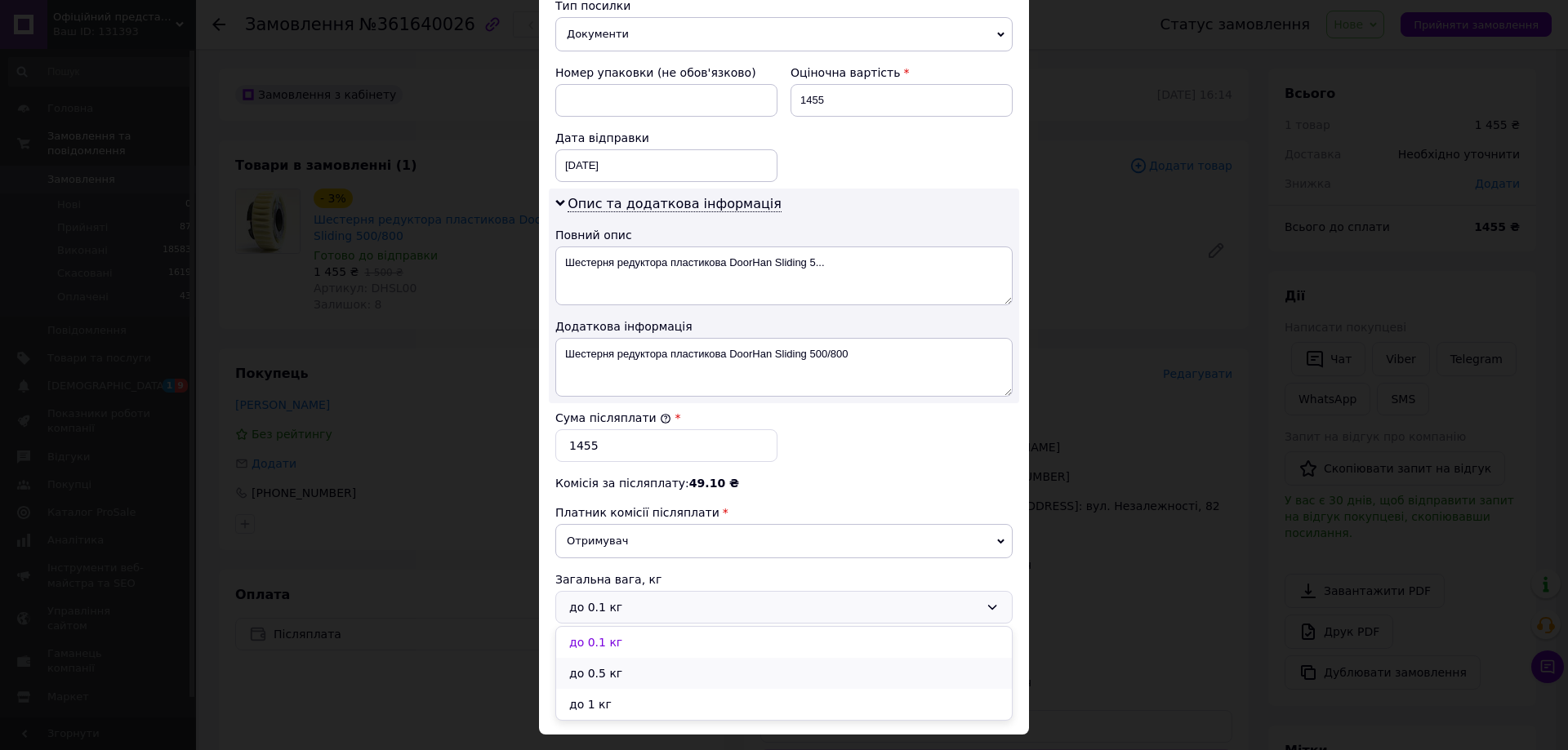
click at [638, 669] on li "до 0.5 кг" at bounding box center [784, 674] width 456 height 31
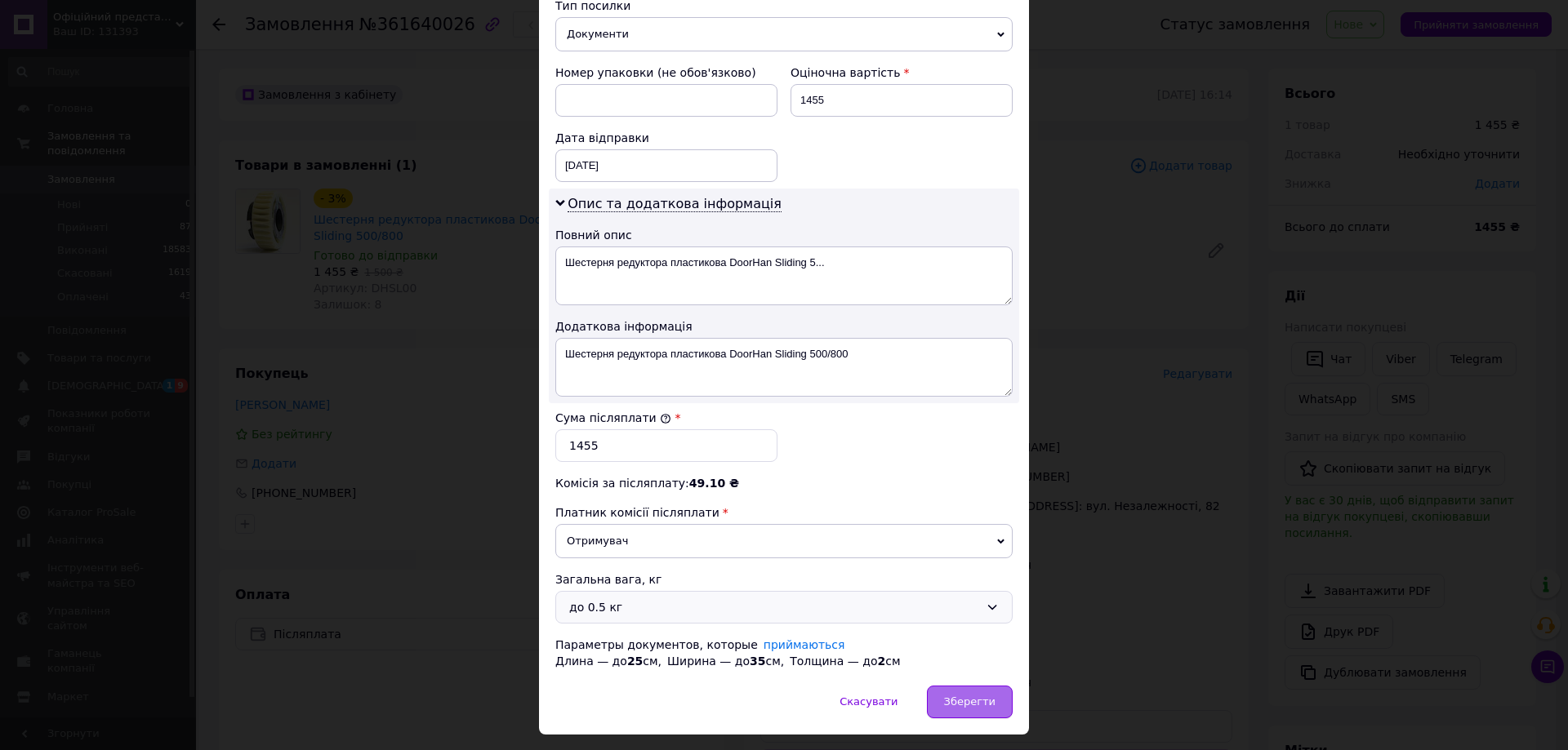
click at [976, 698] on span "Зберегти" at bounding box center [970, 701] width 52 height 12
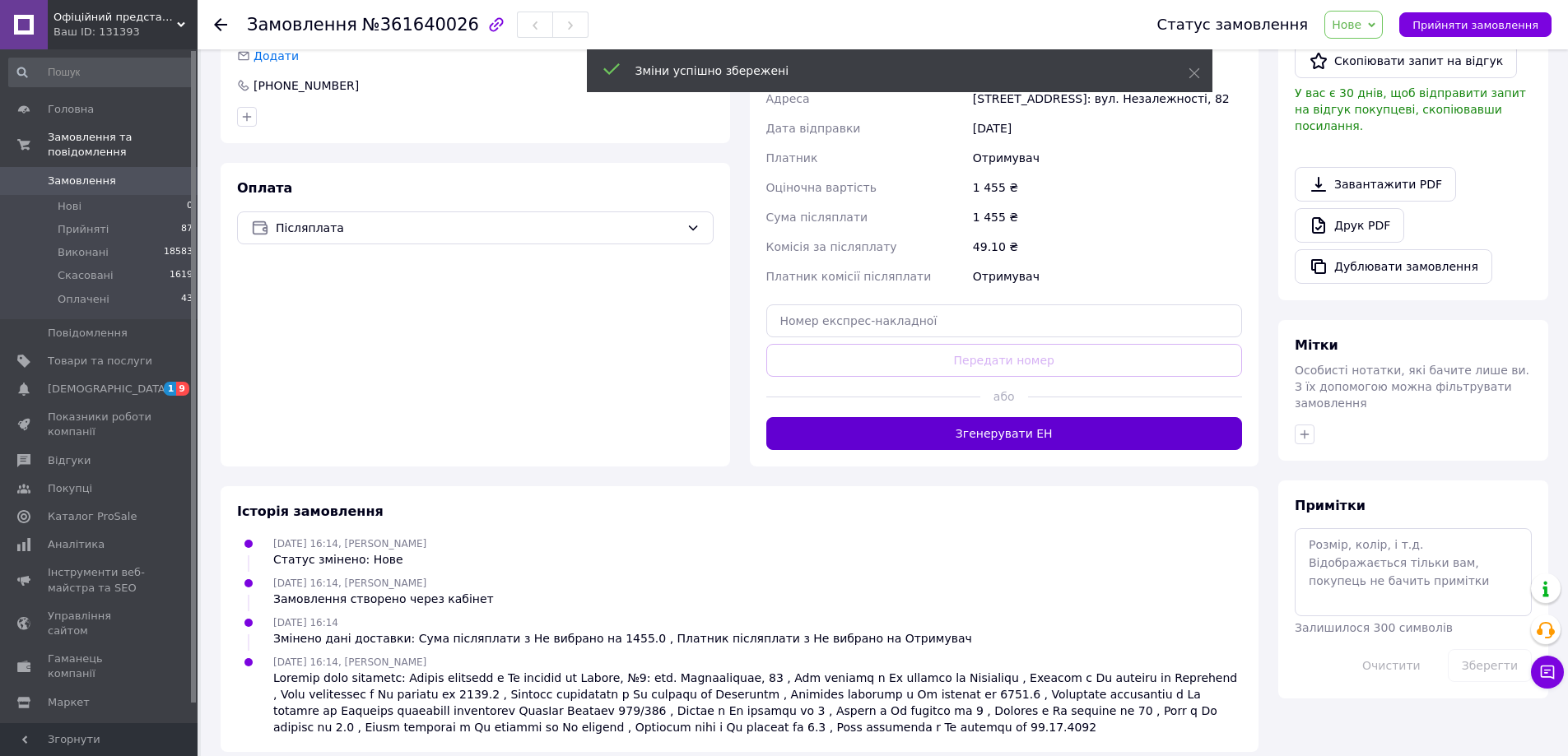
click at [864, 423] on button "Згенерувати ЕН" at bounding box center [1004, 434] width 476 height 33
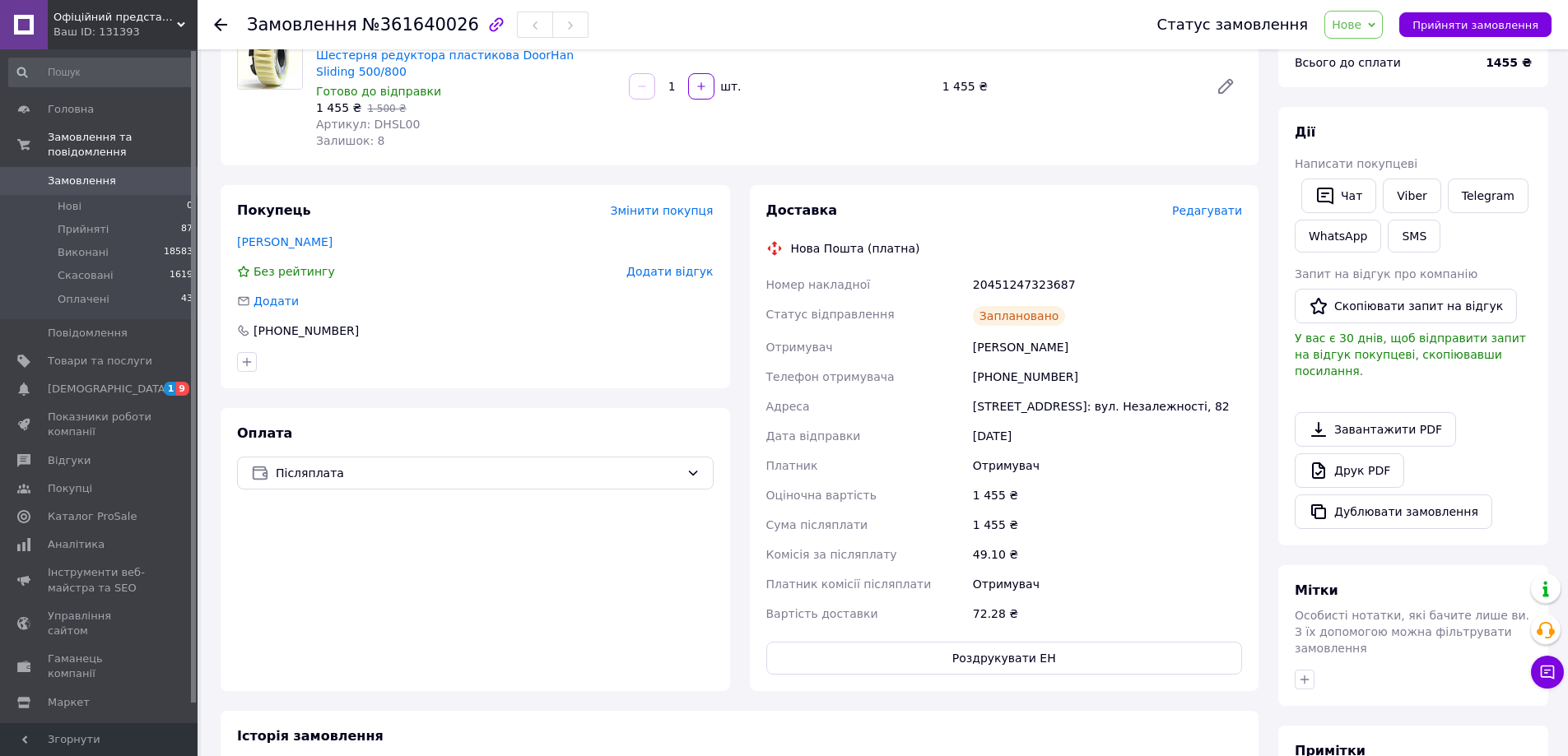
scroll to position [165, 0]
drag, startPoint x: 844, startPoint y: 284, endPoint x: 1096, endPoint y: 283, distance: 252.0
click at [1096, 283] on div "Номер накладної 20451247323687 Статус відправлення Заплановано Отримувач Поліщу…" at bounding box center [1005, 450] width 483 height 359
copy div "Номер накладної 20451247323687"
click at [81, 173] on span "Замовлення" at bounding box center [81, 180] width 68 height 15
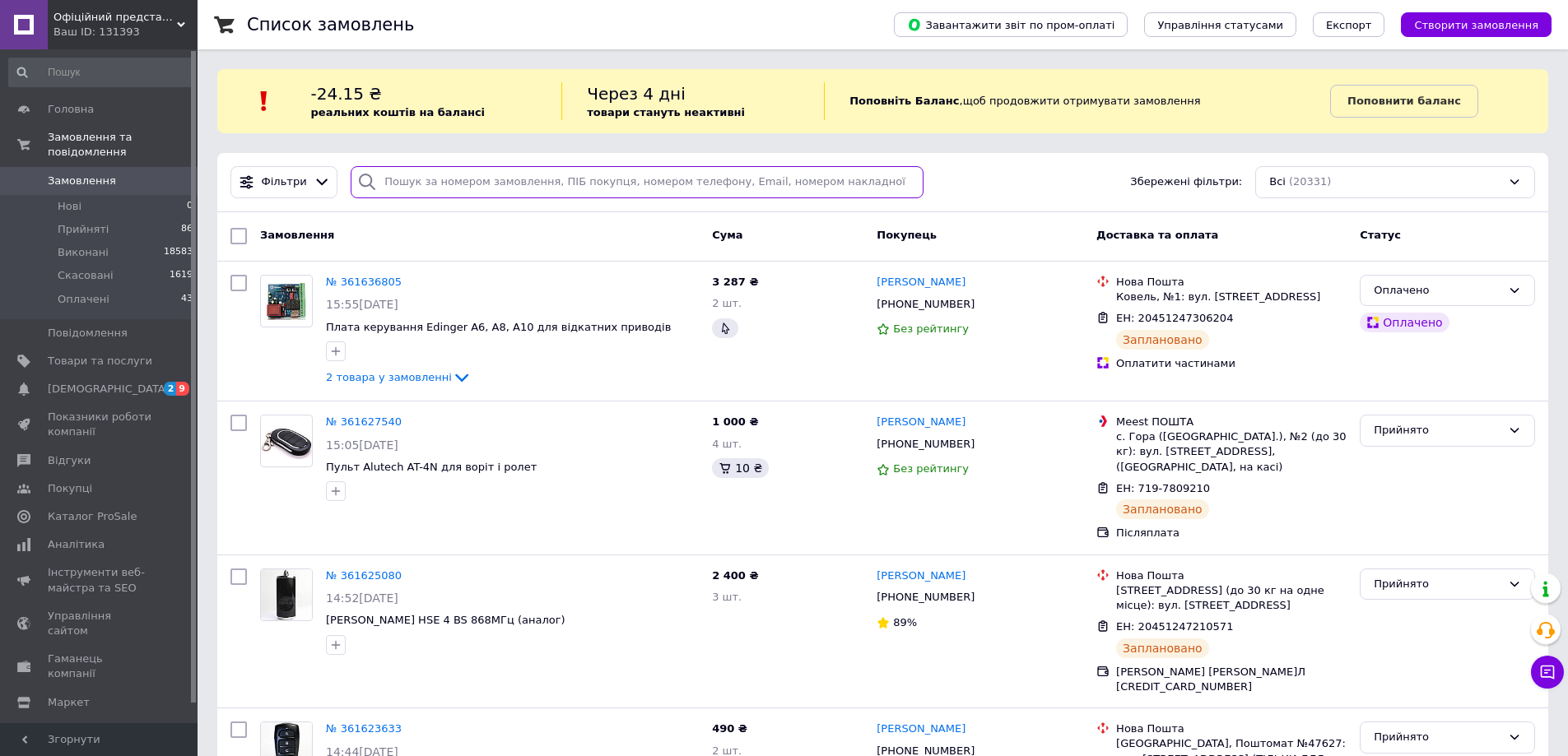
click at [406, 184] on input "search" at bounding box center [637, 182] width 573 height 32
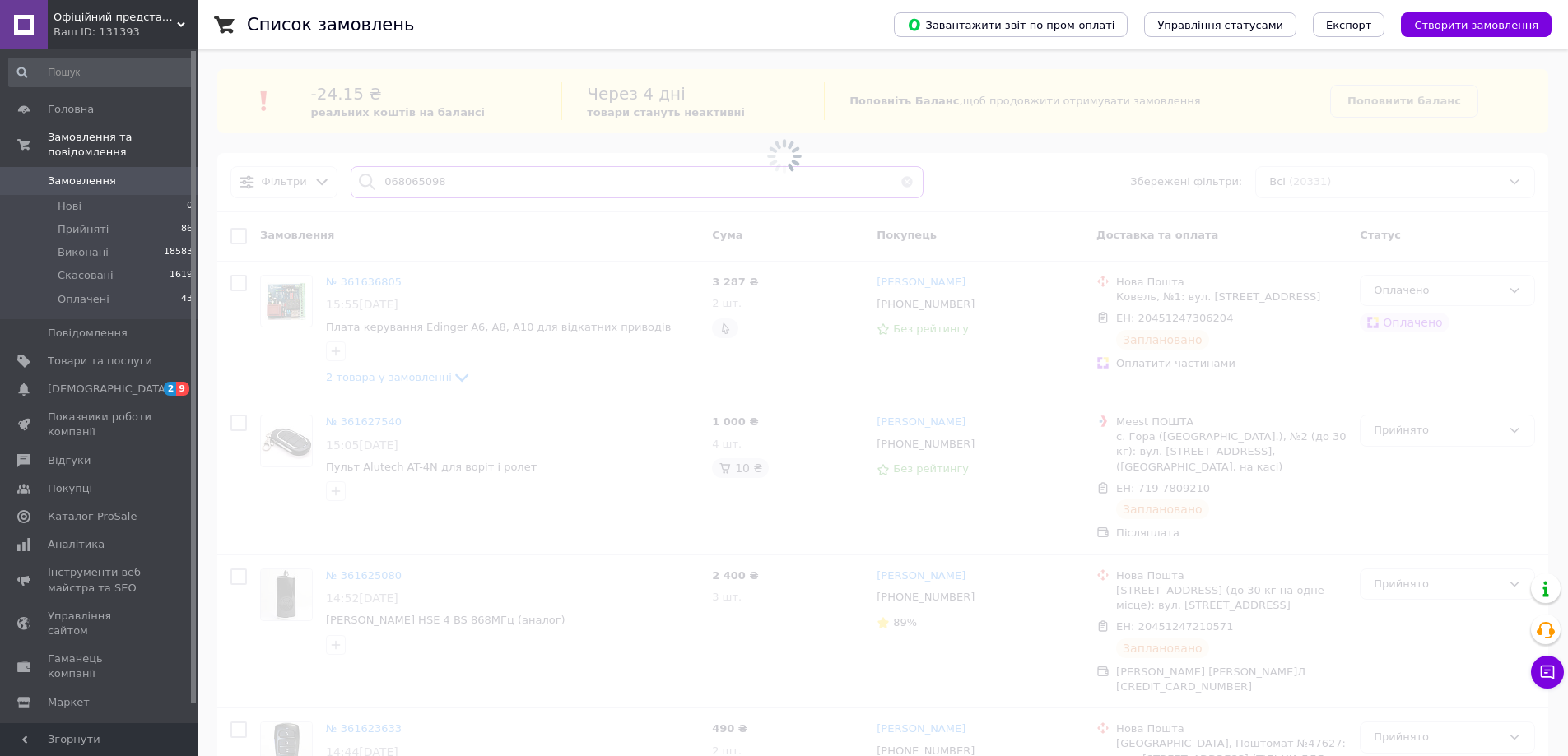
type input "0680650984"
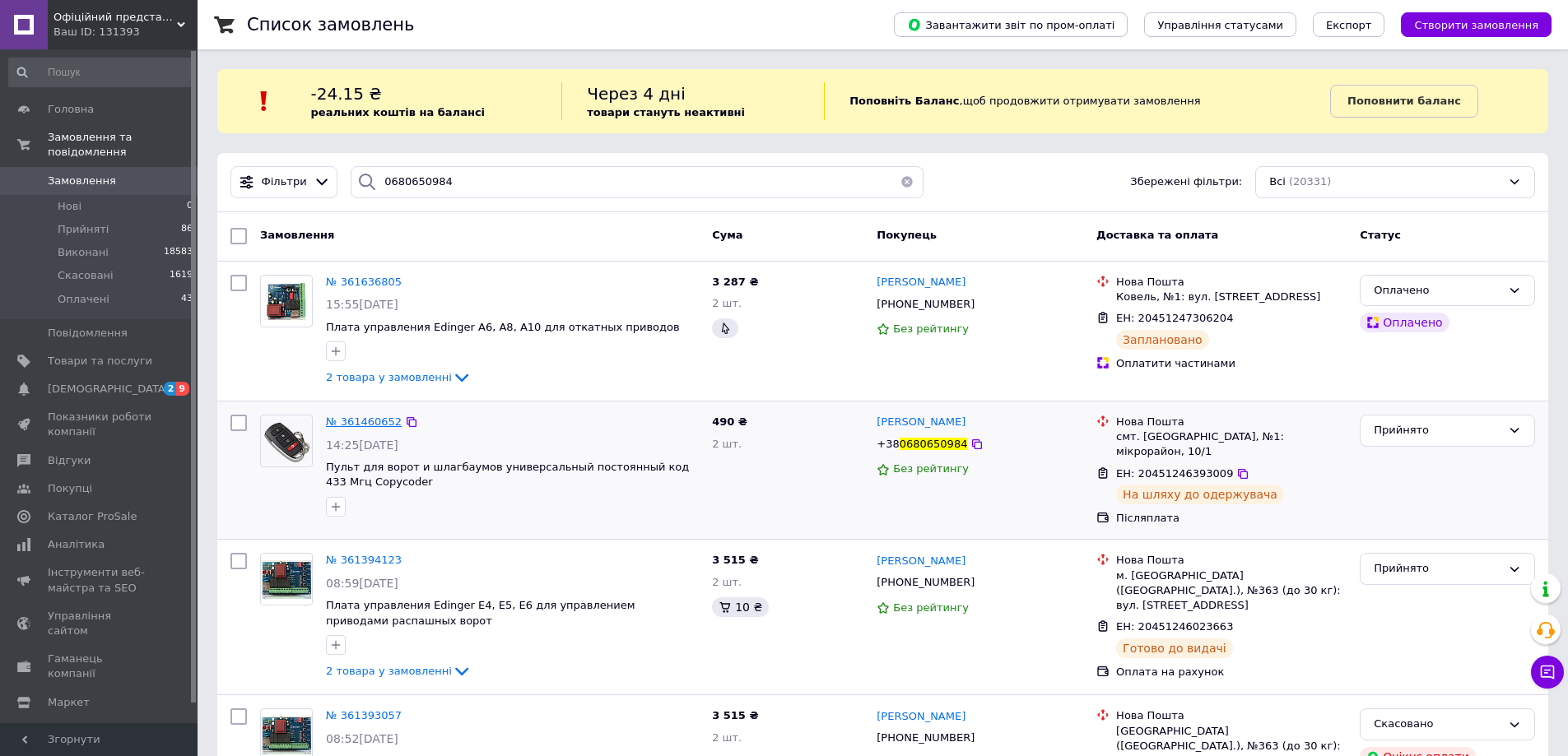
click at [370, 423] on span "№ 361460652" at bounding box center [363, 422] width 75 height 12
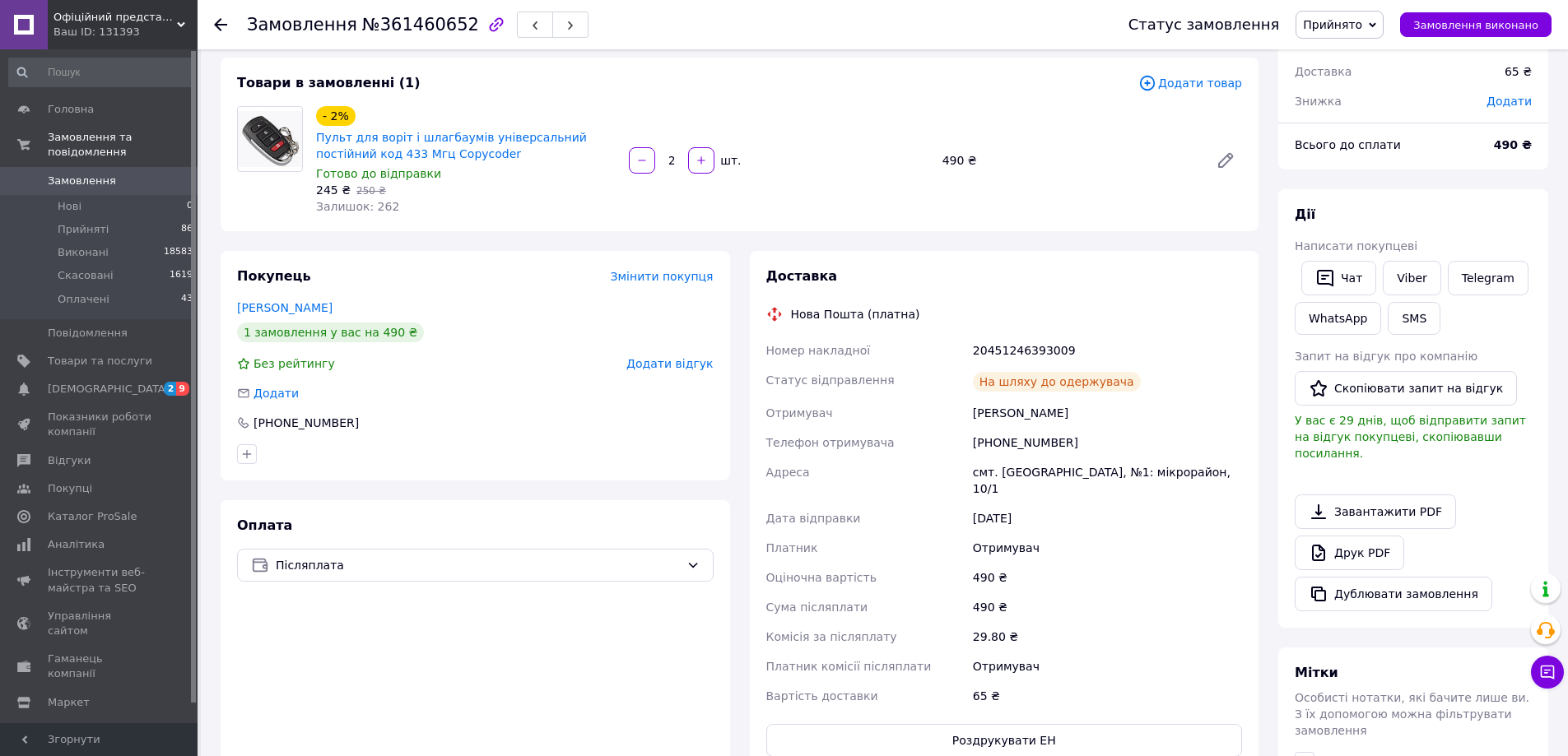
scroll to position [82, 0]
click at [1364, 590] on button "Дублювати замовлення" at bounding box center [1393, 596] width 198 height 35
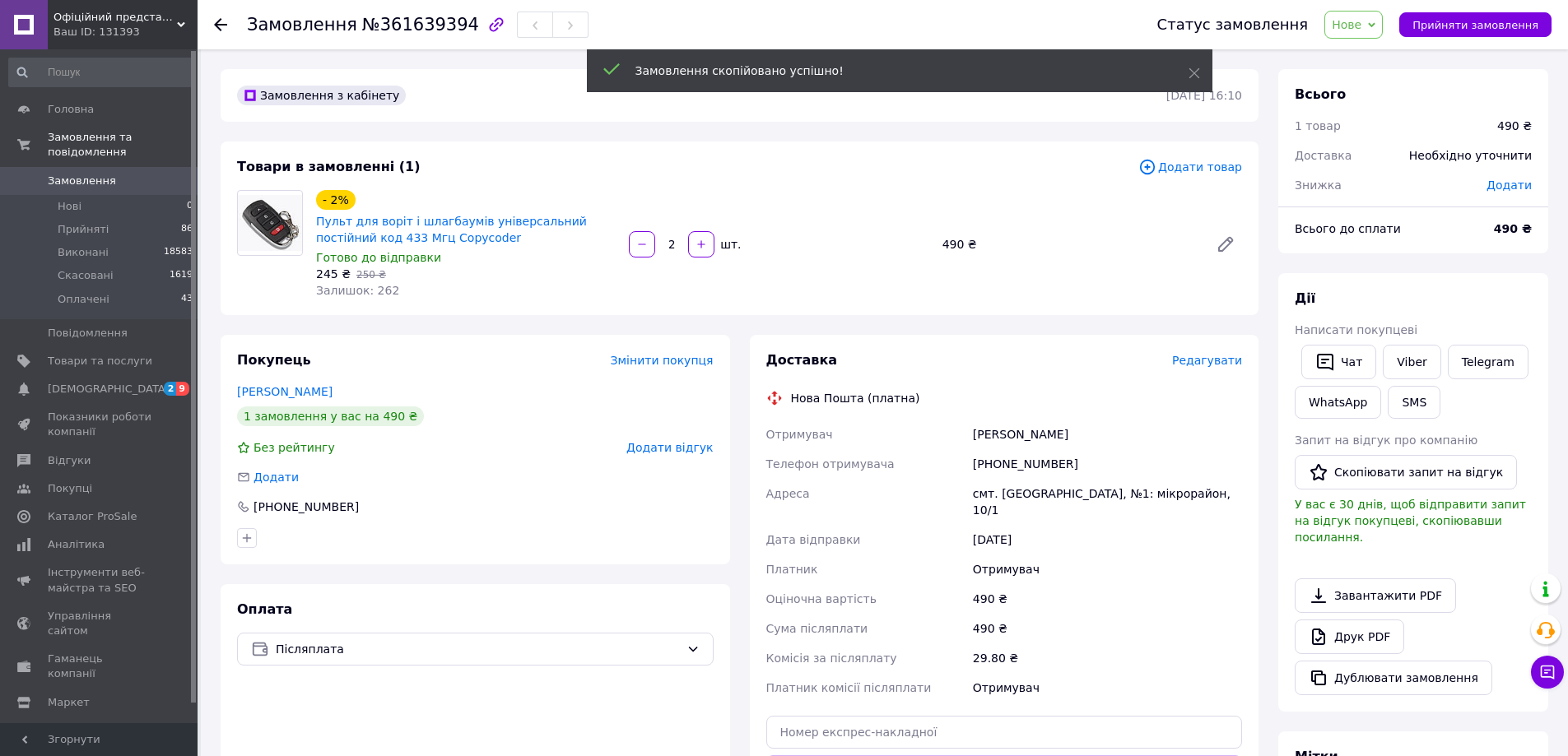
click at [1203, 359] on span "Редагувати" at bounding box center [1207, 359] width 70 height 13
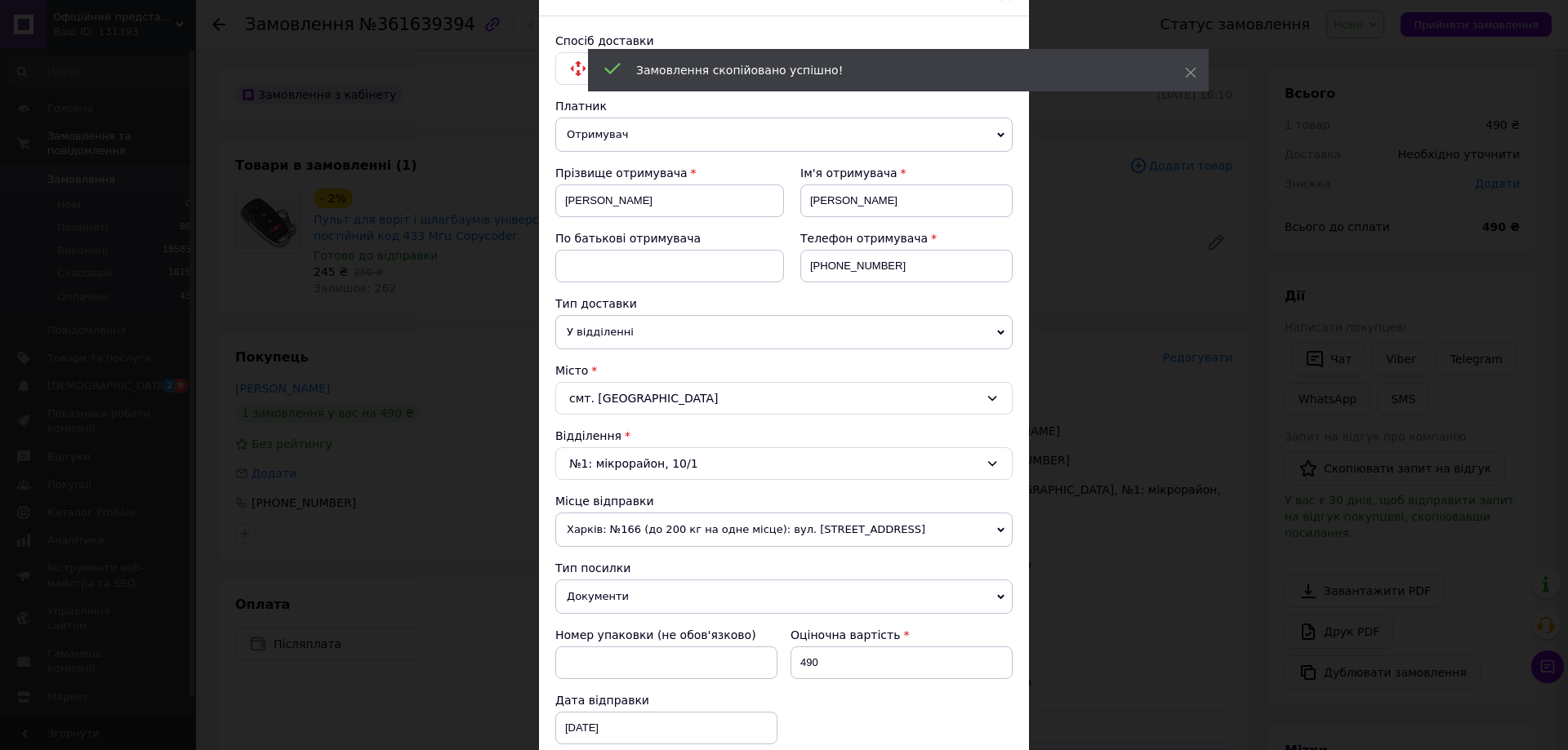
scroll to position [163, 0]
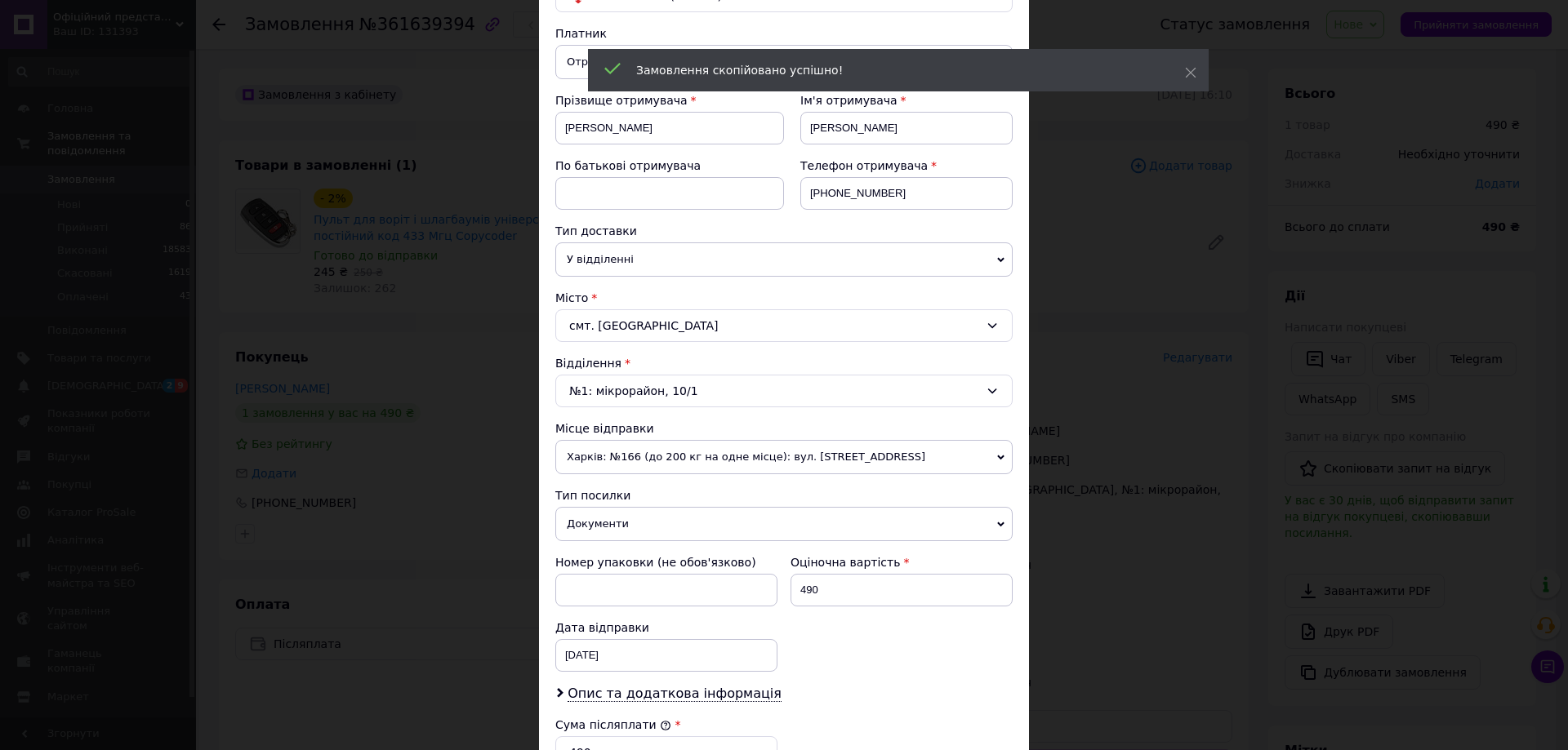
click at [763, 323] on div "смт. Краснопавлівка" at bounding box center [784, 326] width 457 height 33
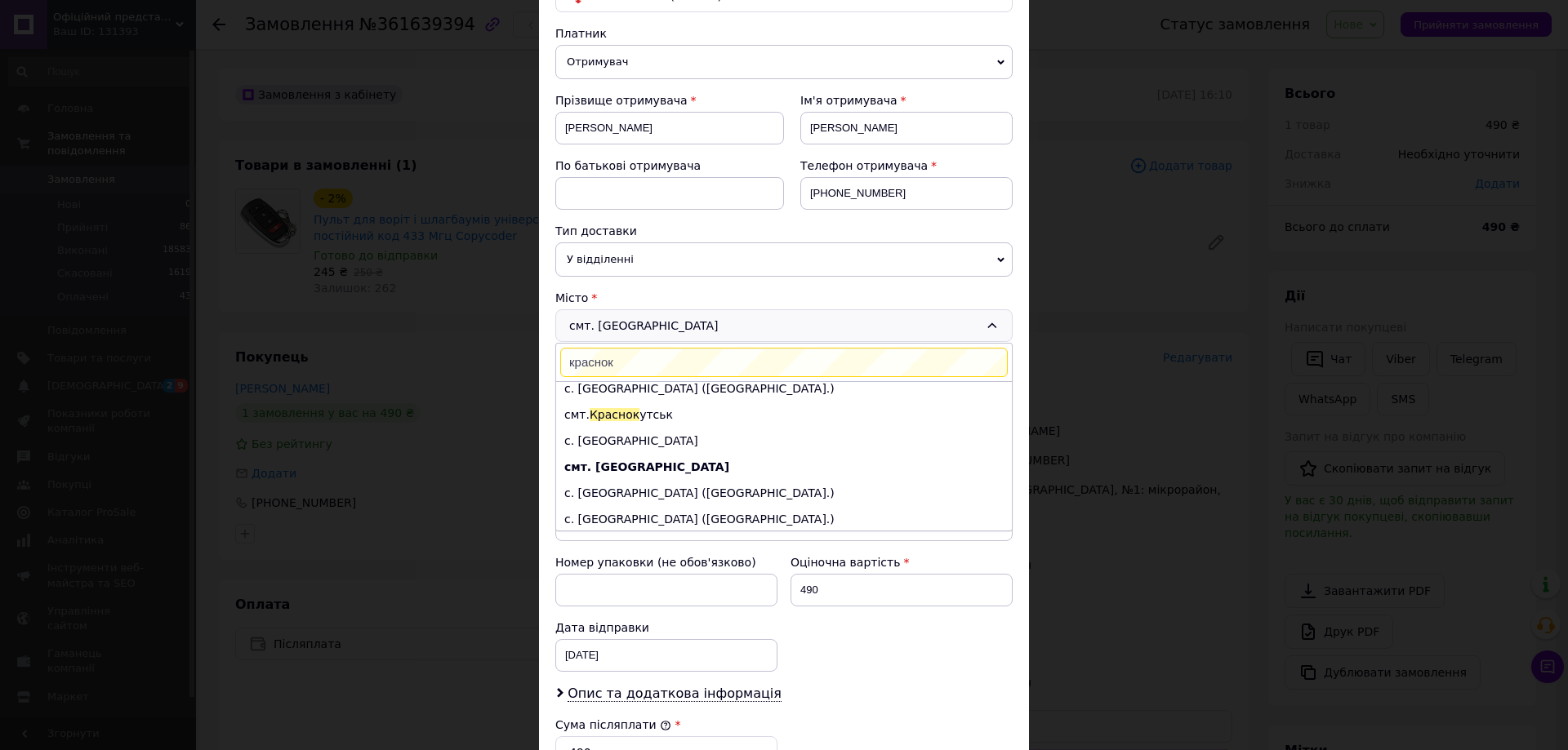
scroll to position [0, 0]
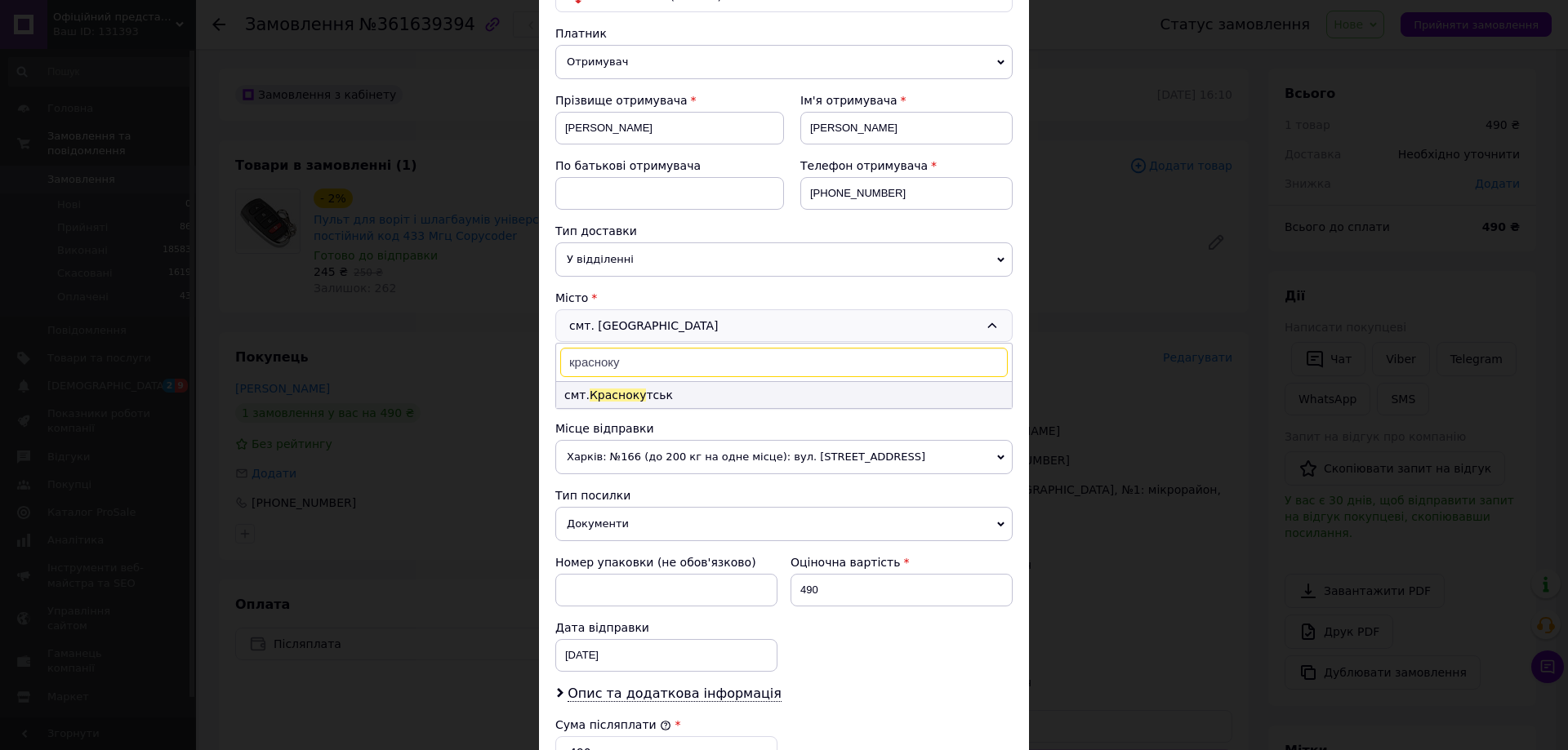
type input "красноку"
click at [721, 392] on li "смт. Красноку тськ" at bounding box center [784, 395] width 456 height 26
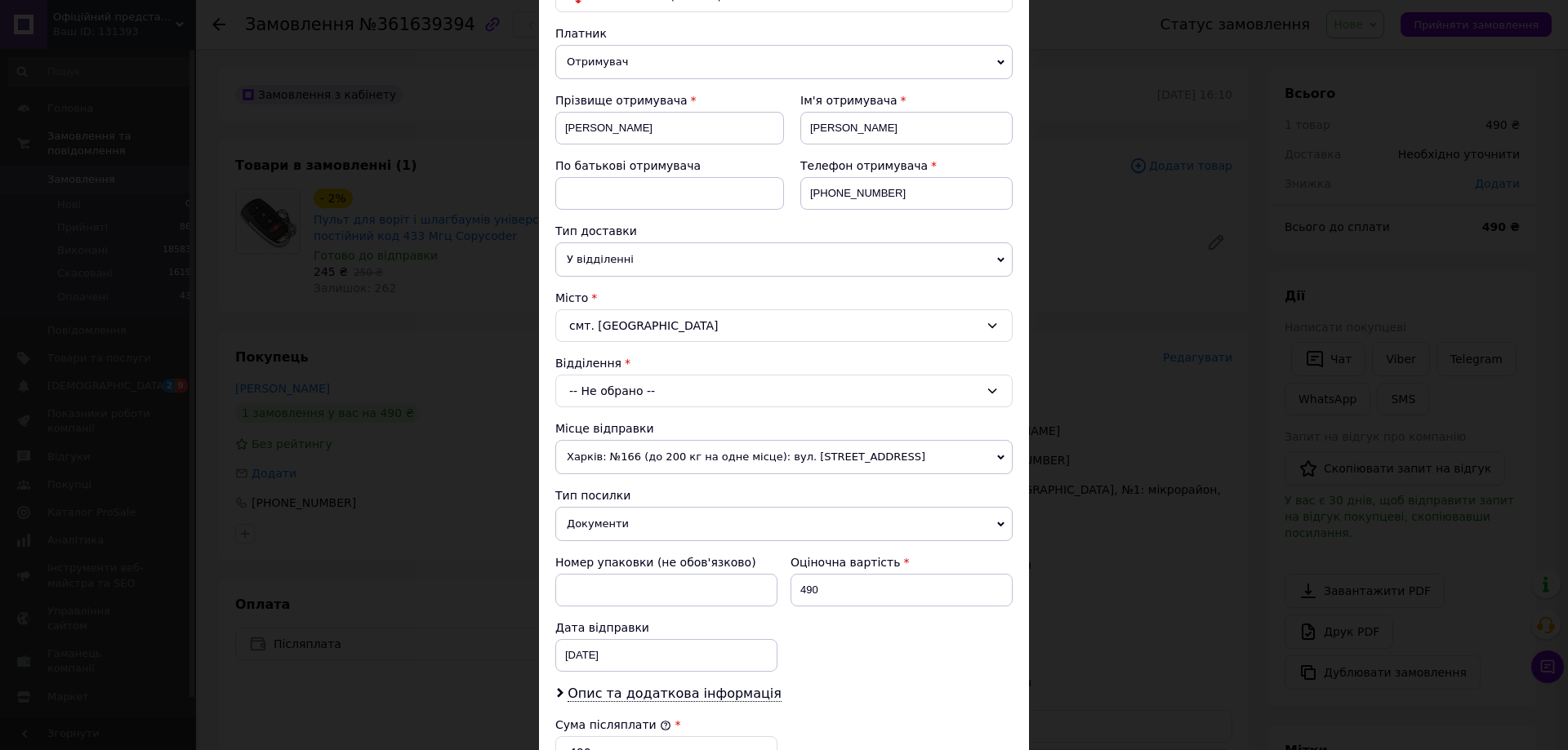
click at [721, 392] on div "-- Не обрано --" at bounding box center [784, 391] width 457 height 33
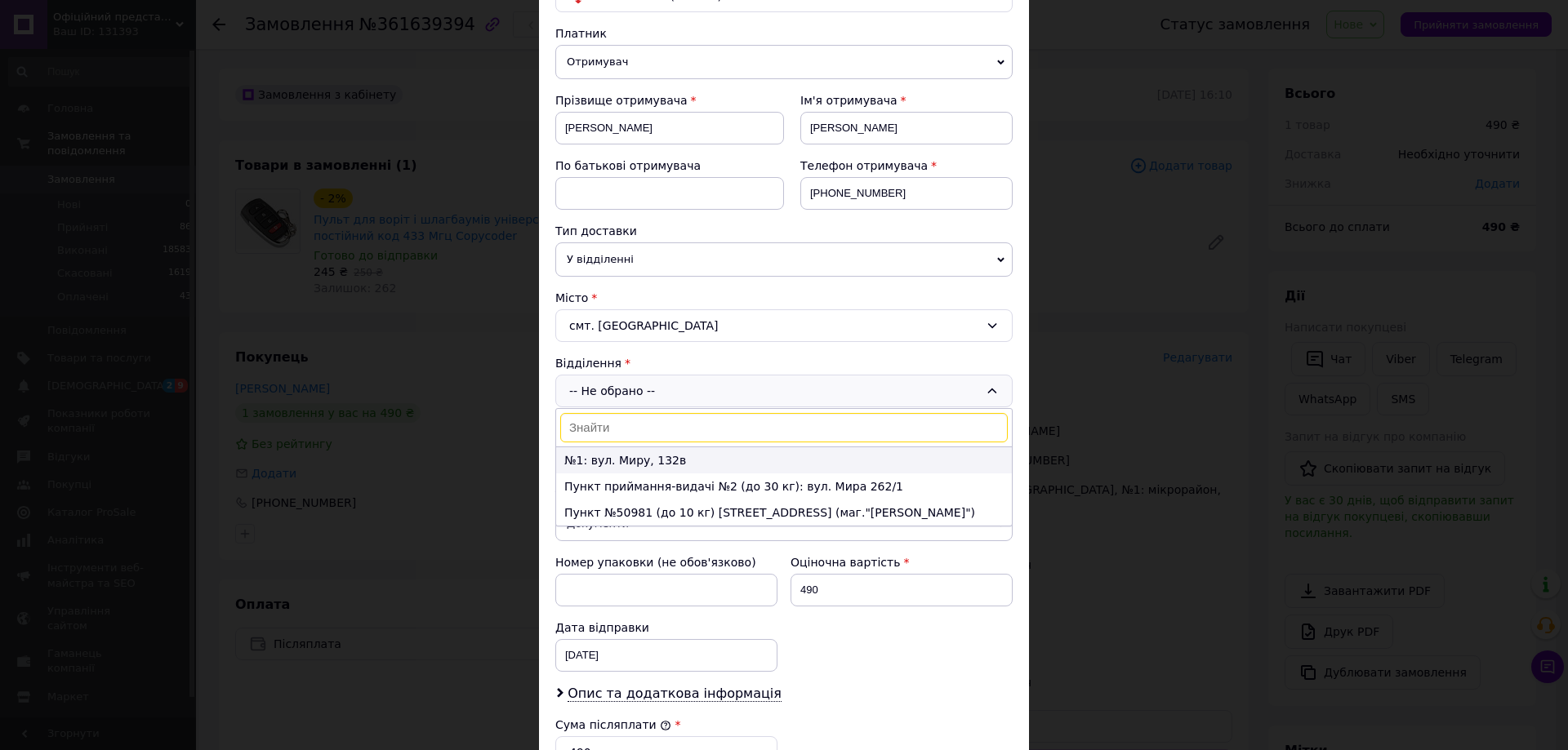
click at [686, 461] on li "№1: вул. Миру, 132в" at bounding box center [784, 460] width 456 height 26
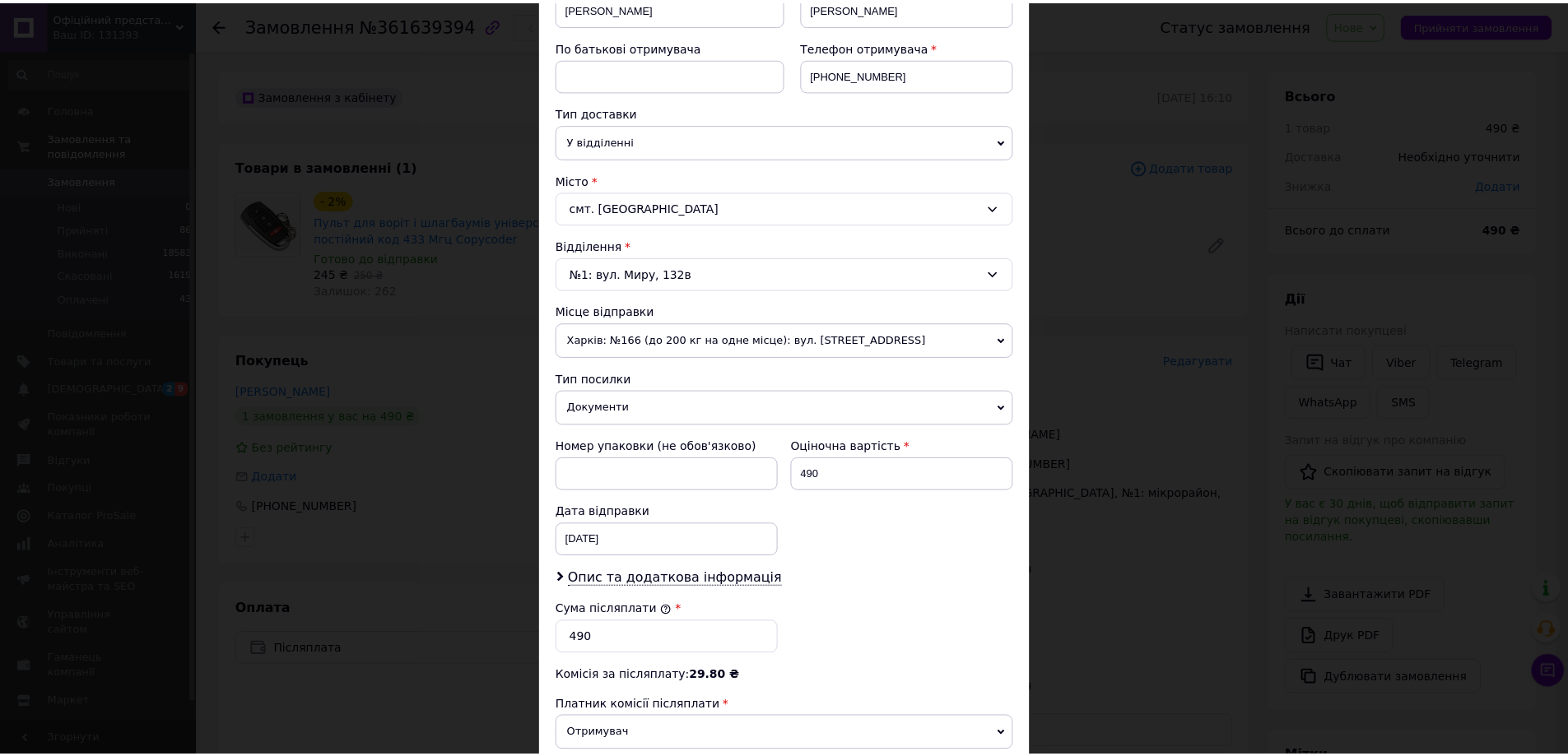
scroll to position [494, 0]
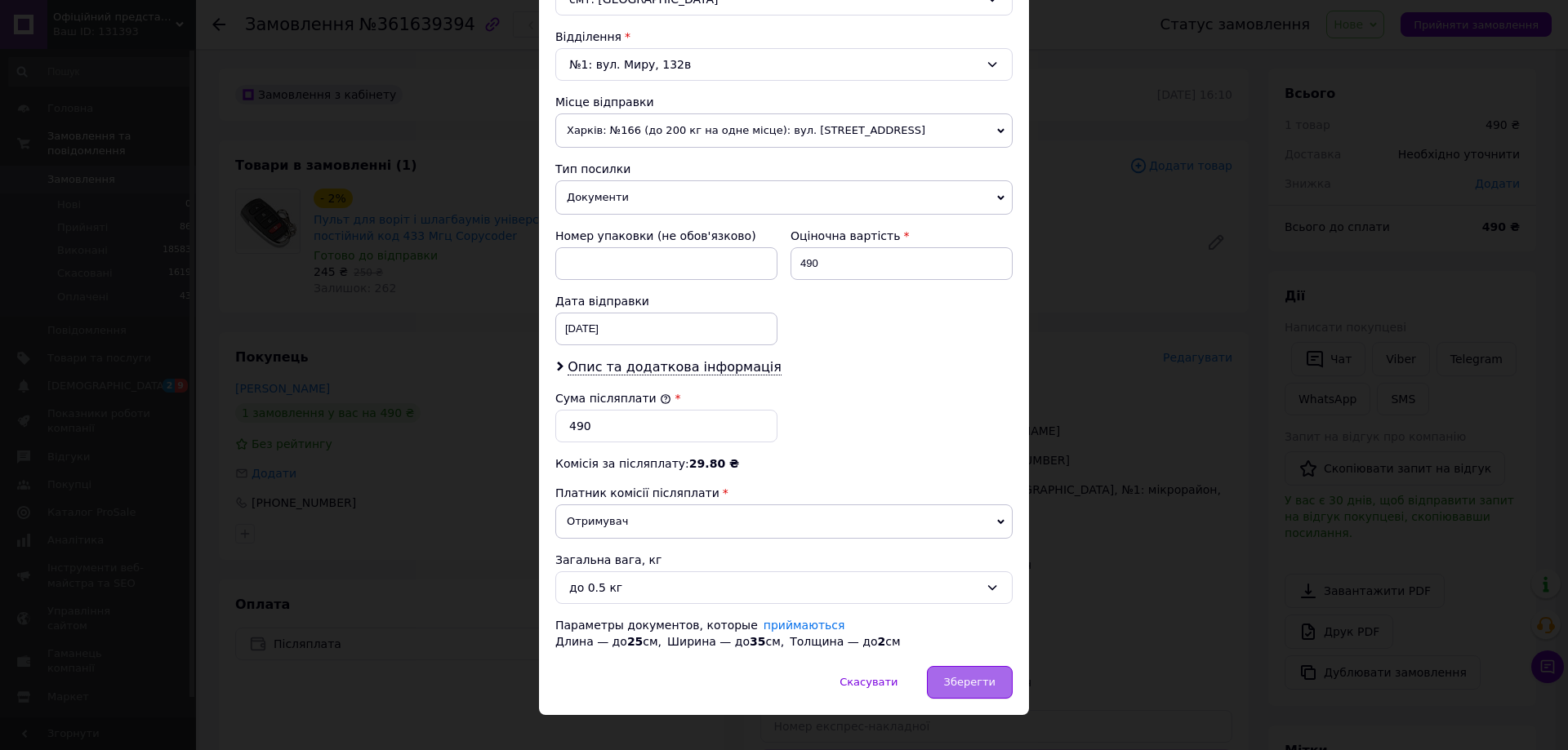
click at [956, 682] on span "Зберегти" at bounding box center [970, 682] width 52 height 12
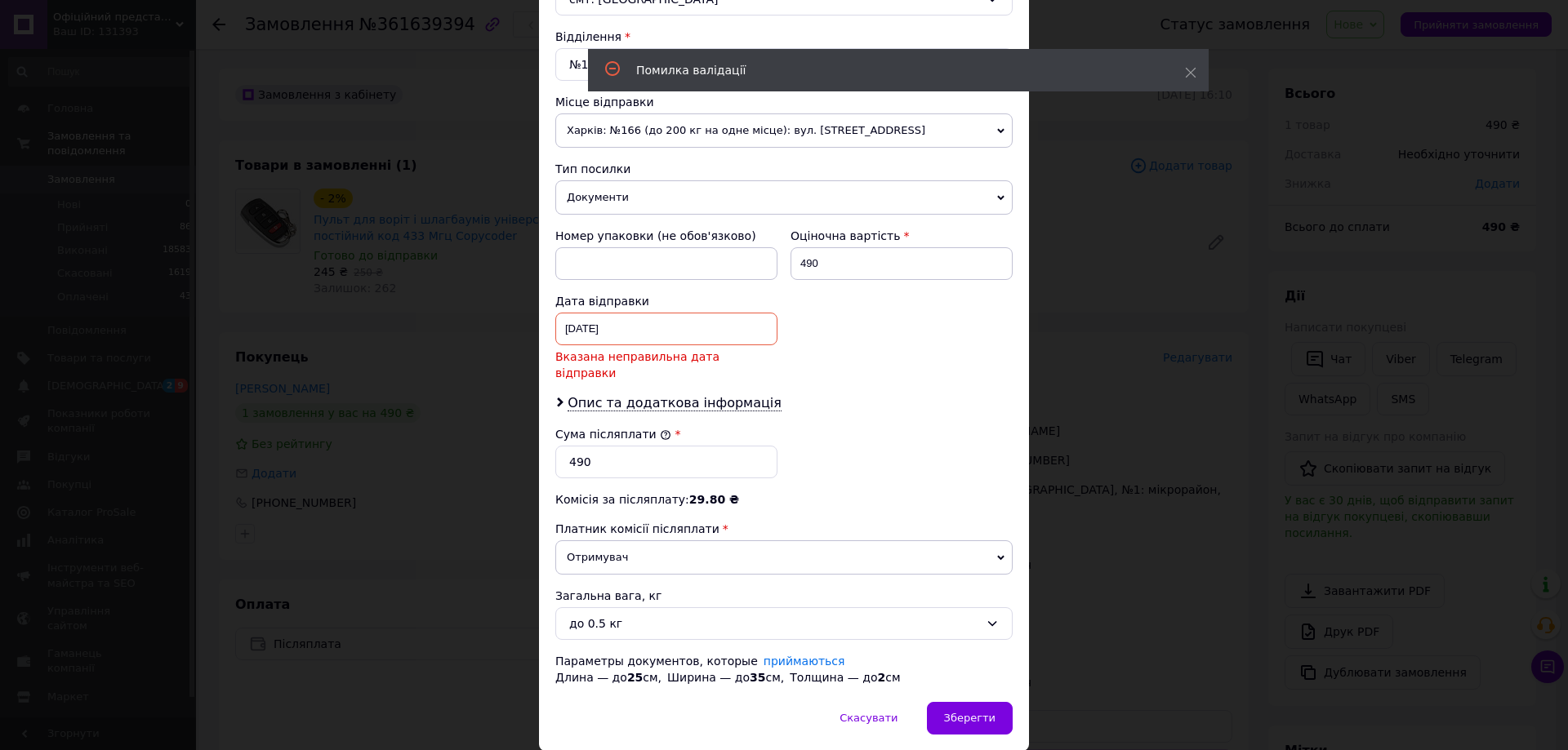
click at [595, 323] on div "11.09.2025 < 2025 > < Сентябрь > Пн Вт Ср Чт Пт Сб Вс 1 2 3 4 5 6 7 8 9 10 11 1…" at bounding box center [666, 329] width 222 height 33
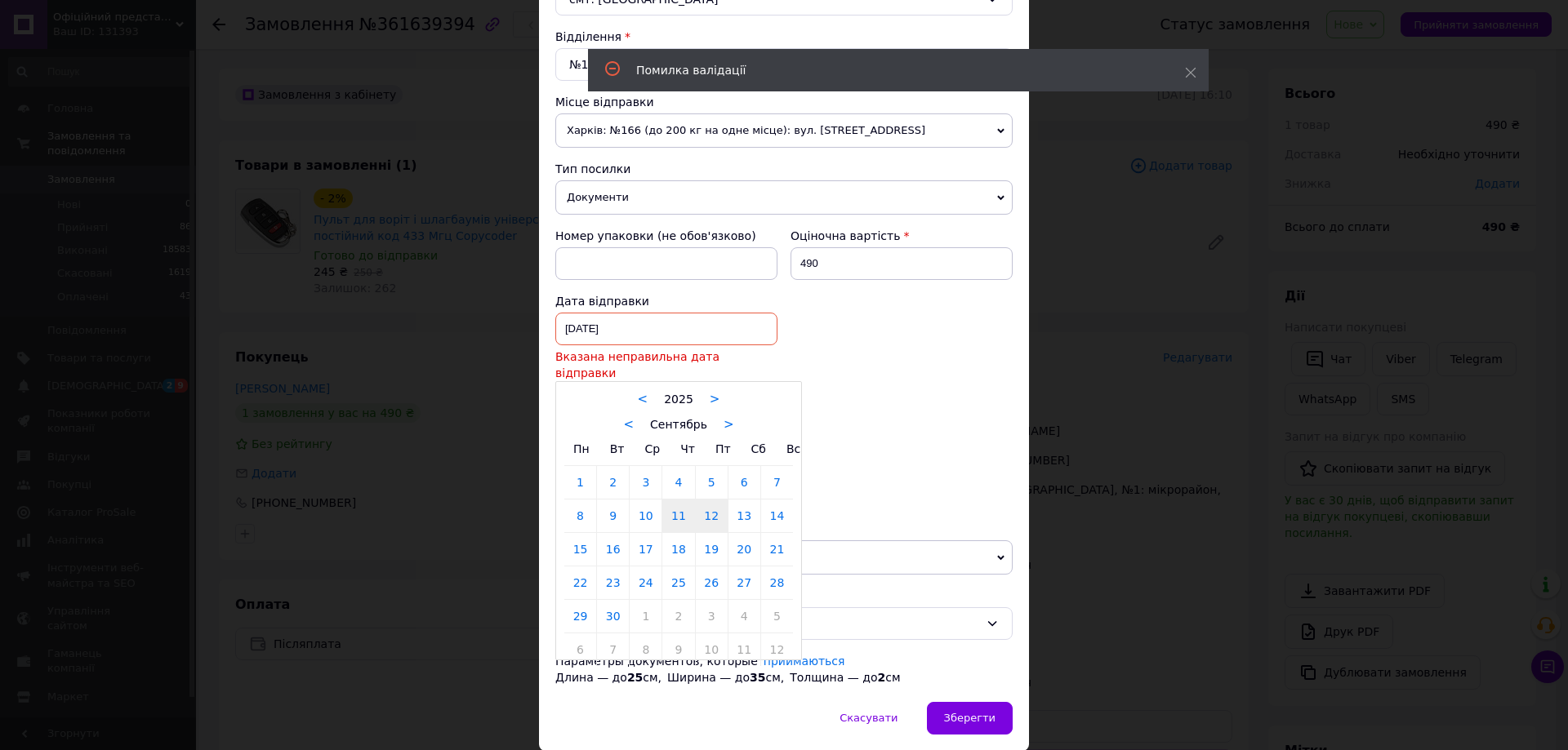
click at [709, 499] on link "12" at bounding box center [711, 515] width 32 height 33
type input "12.09.2025"
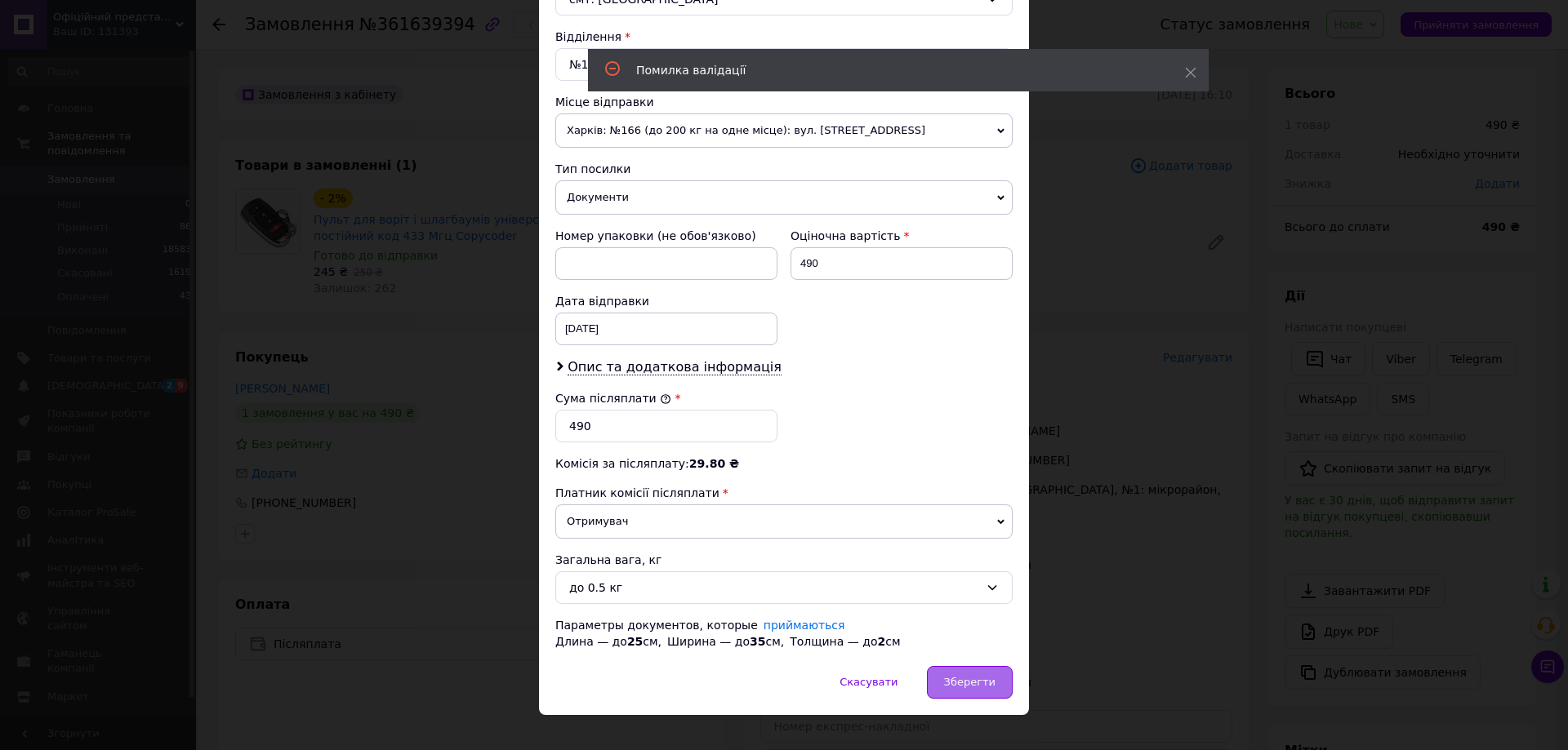
click at [971, 684] on span "Зберегти" at bounding box center [970, 682] width 52 height 12
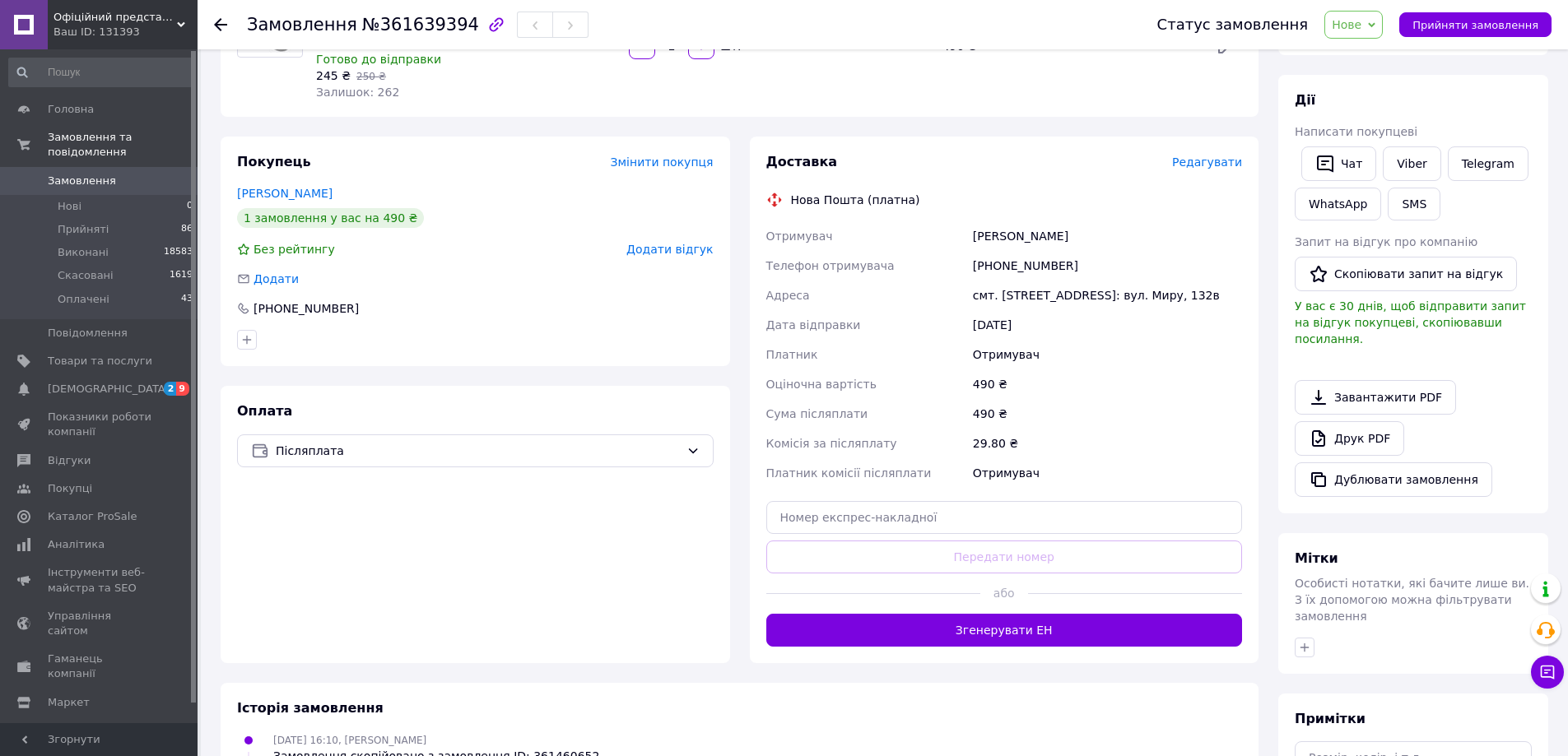
scroll to position [247, 0]
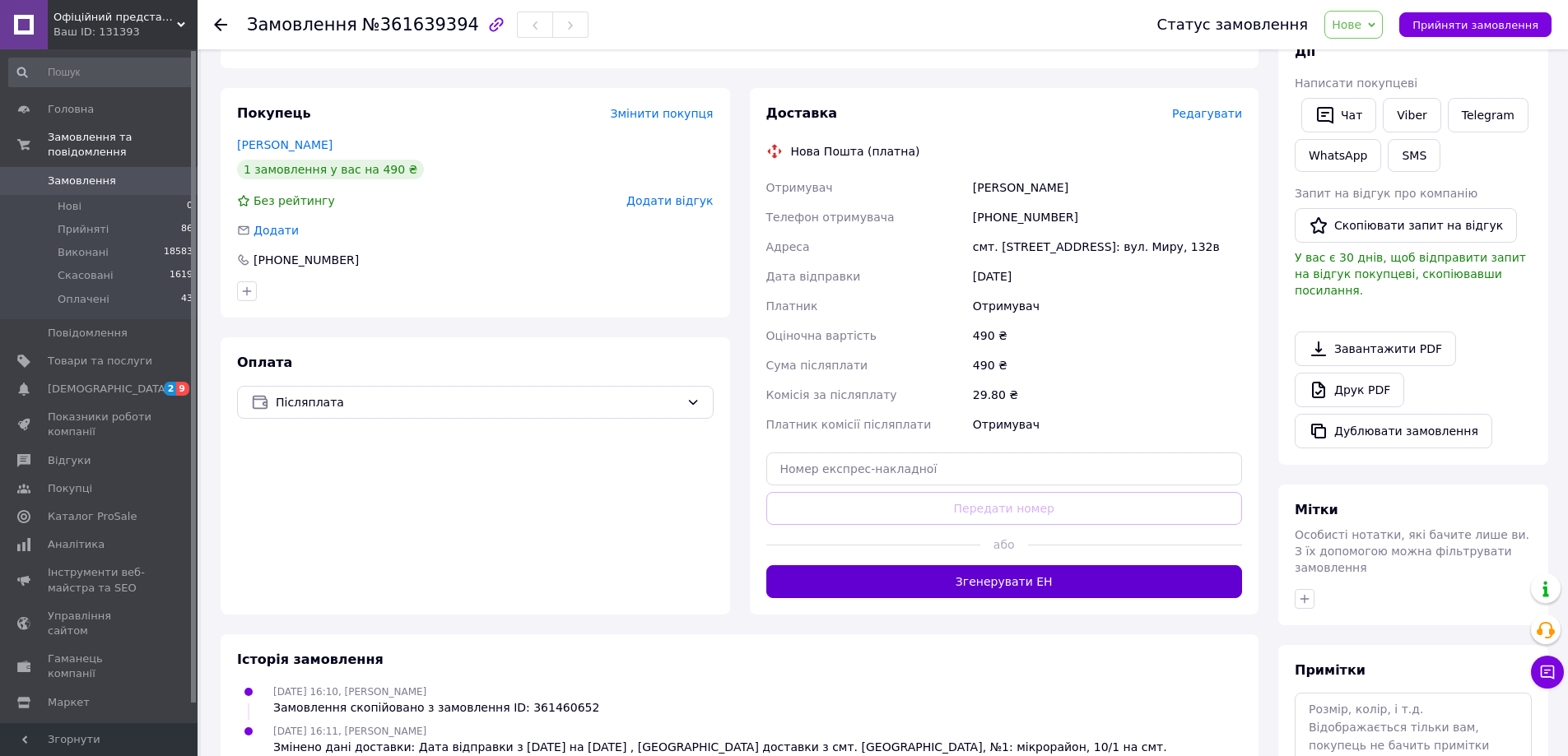
click at [1110, 568] on button "Згенерувати ЕН" at bounding box center [1004, 582] width 476 height 33
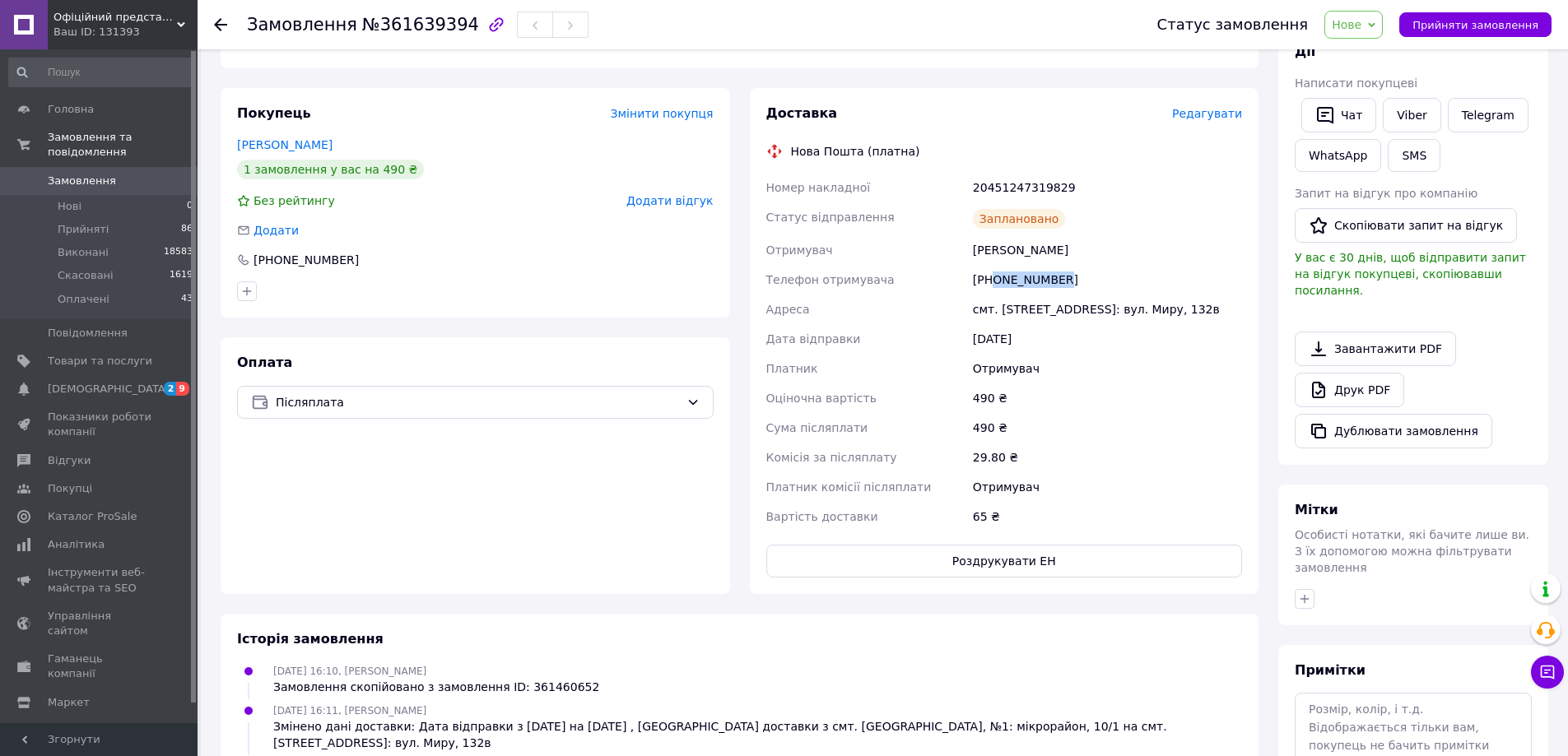
drag, startPoint x: 993, startPoint y: 280, endPoint x: 1120, endPoint y: 288, distance: 127.3
click at [1120, 288] on div "[PHONE_NUMBER]" at bounding box center [1107, 280] width 275 height 29
copy div "0680650984"
